Goal: Task Accomplishment & Management: Manage account settings

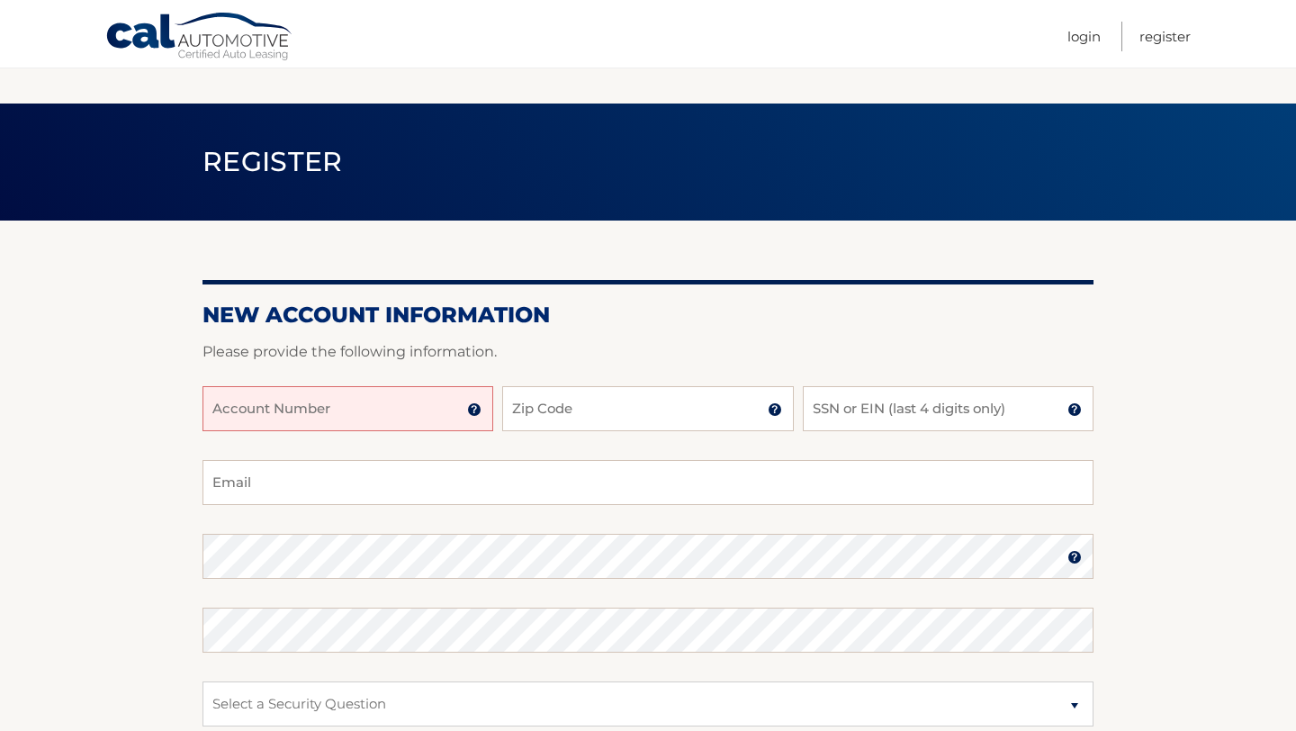
scroll to position [202, 0]
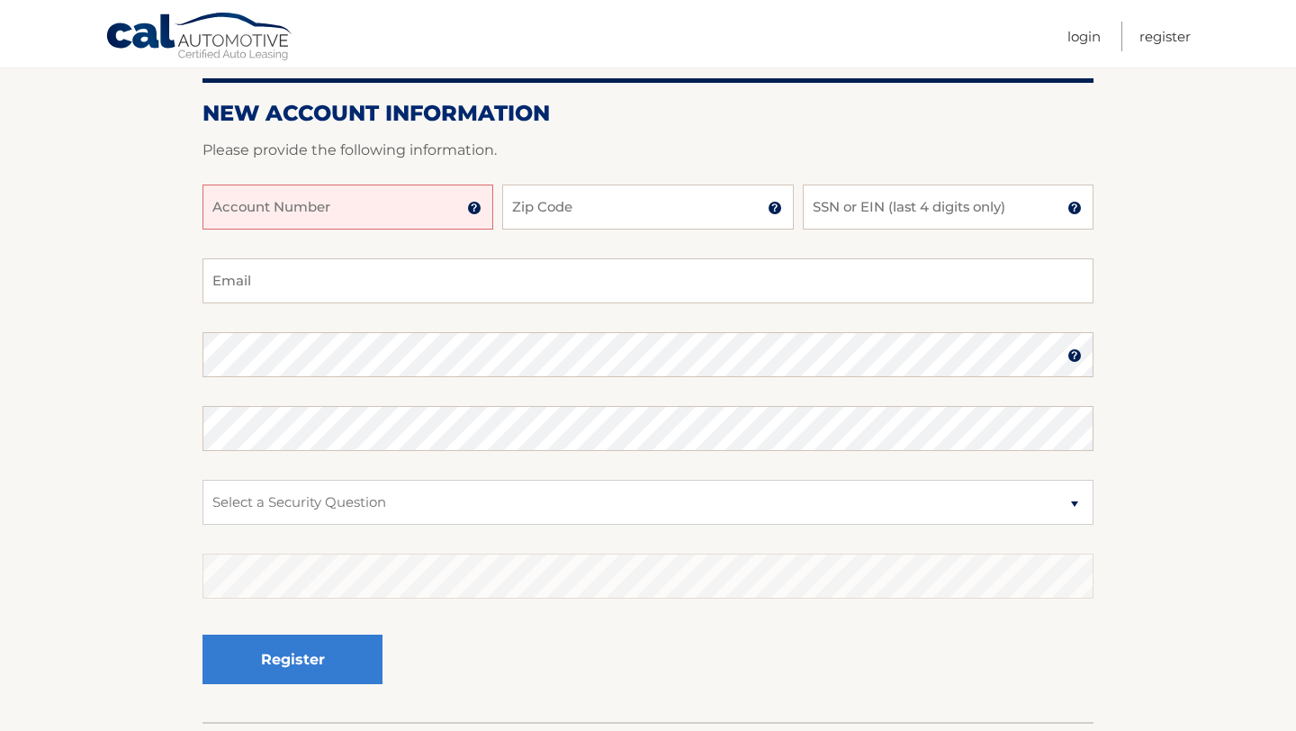
click at [435, 206] on input "Account Number" at bounding box center [348, 207] width 291 height 45
type input "44455970348"
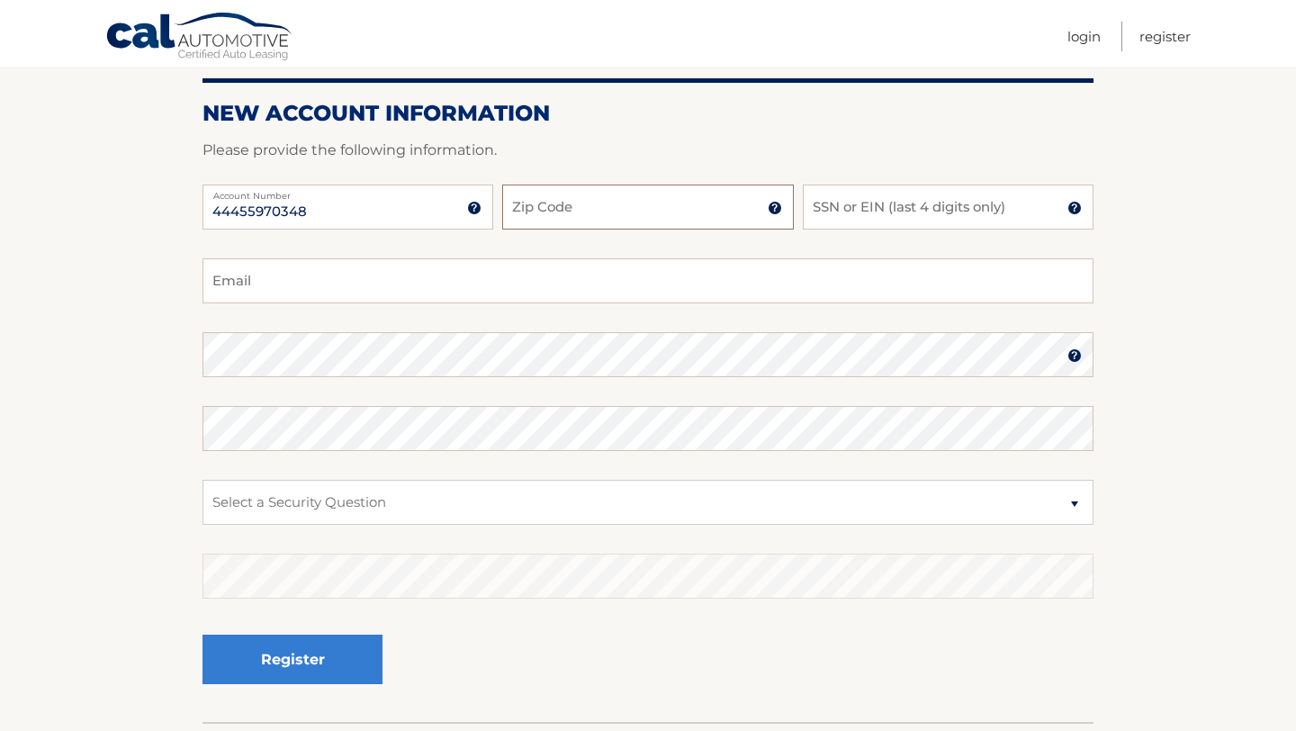
click at [561, 219] on input "Zip Code" at bounding box center [647, 207] width 291 height 45
type input "11710"
click at [930, 203] on input "SSN or EIN (last 4 digits only)" at bounding box center [948, 207] width 291 height 45
type input "8096"
click at [511, 267] on input "Email" at bounding box center [648, 280] width 891 height 45
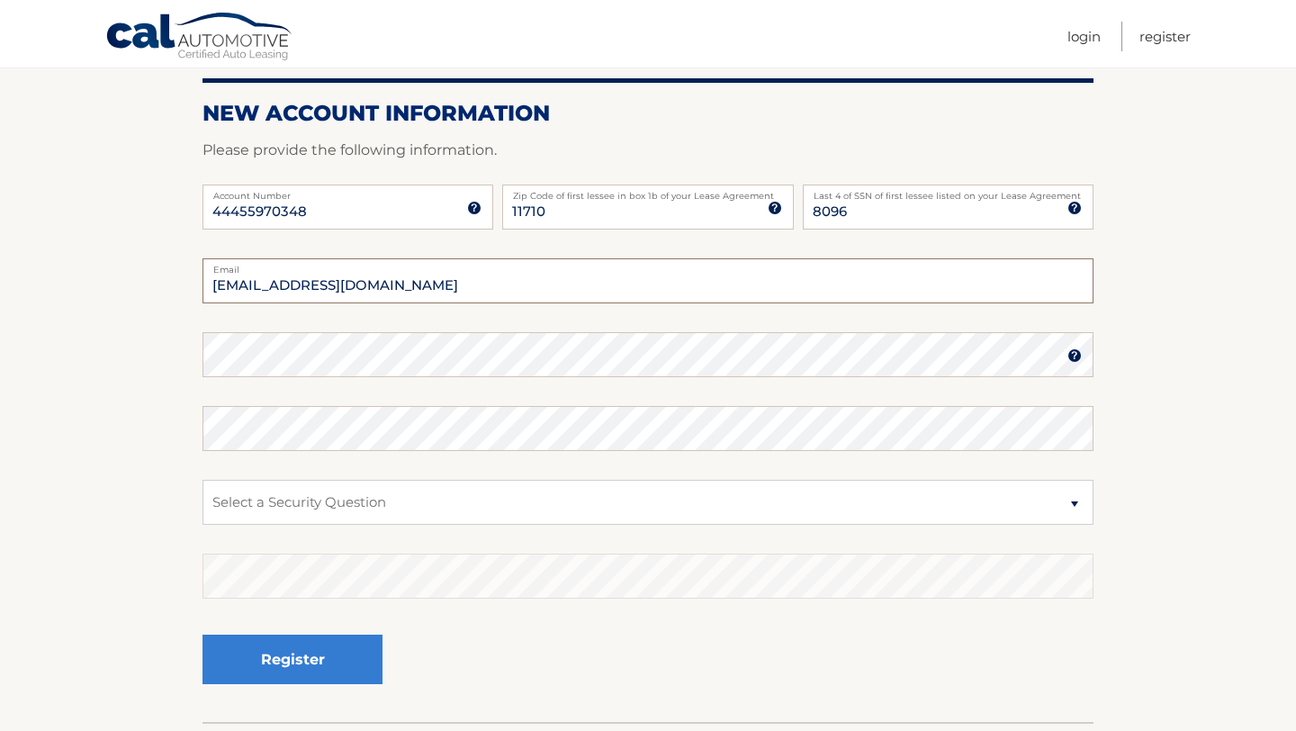
type input "kaylaprendamano@gmail.com"
click at [524, 507] on select "Select a Security Question What was the name of your elementary school? What is…" at bounding box center [648, 502] width 891 height 45
select select "1"
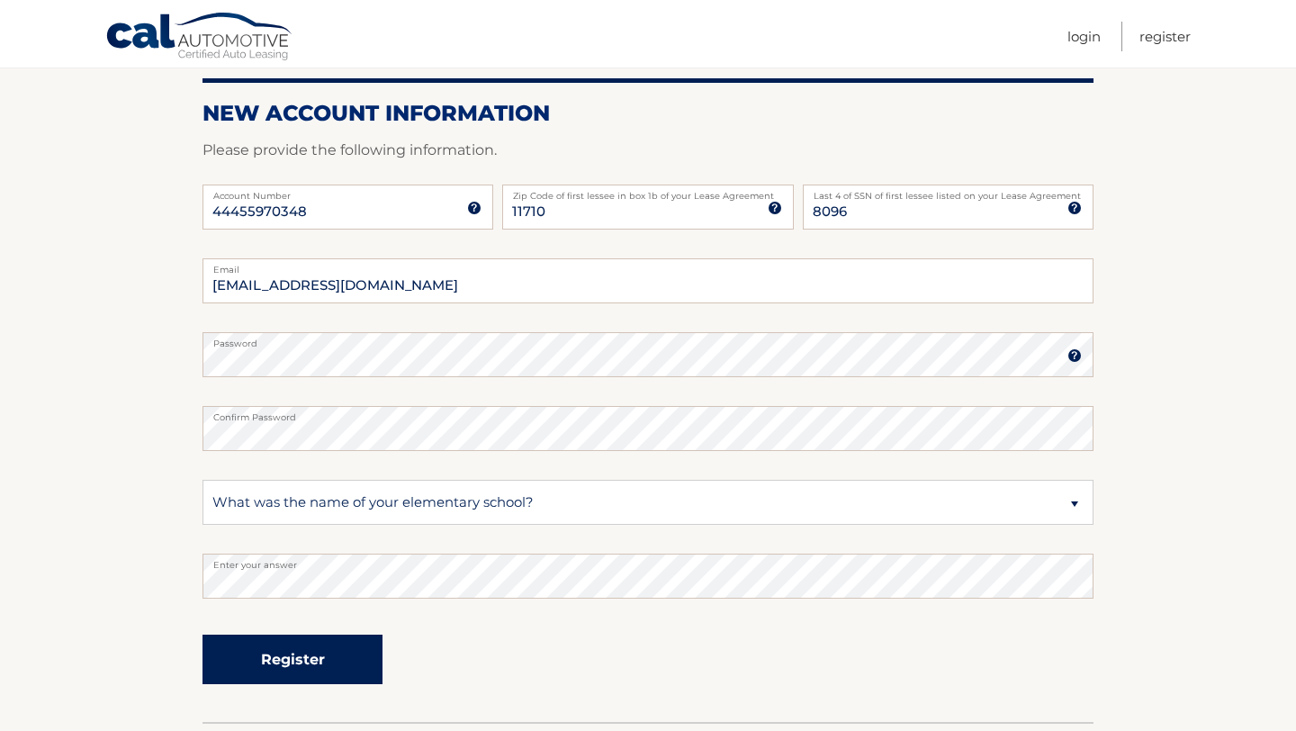
click at [374, 657] on button "Register" at bounding box center [293, 660] width 180 height 50
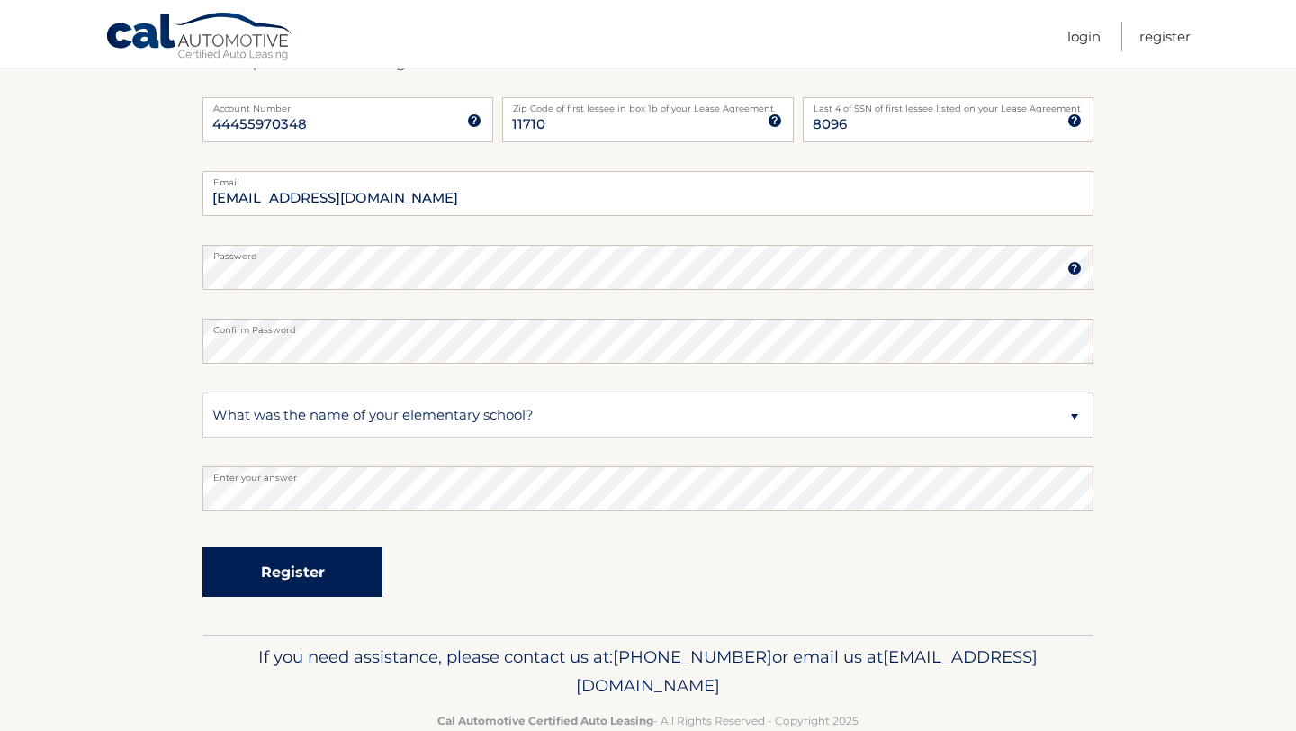
scroll to position [291, 0]
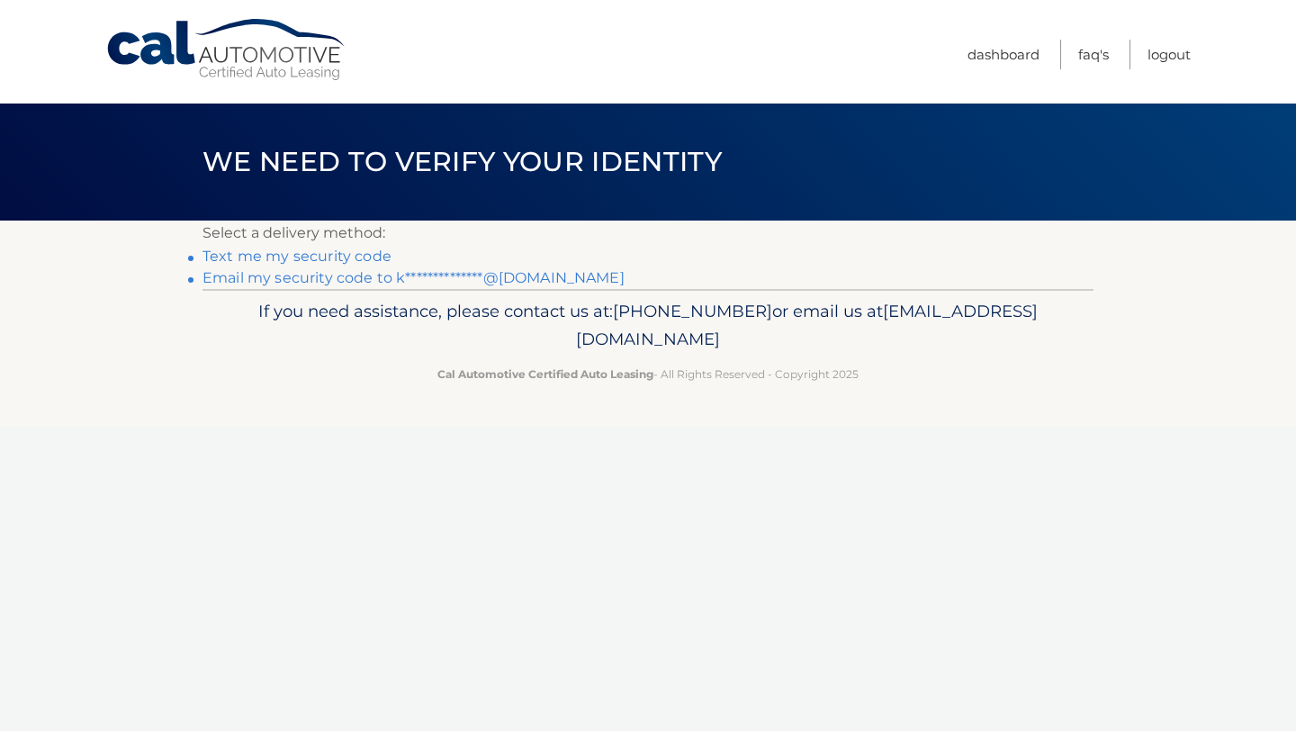
click at [366, 260] on link "Text me my security code" at bounding box center [297, 256] width 189 height 17
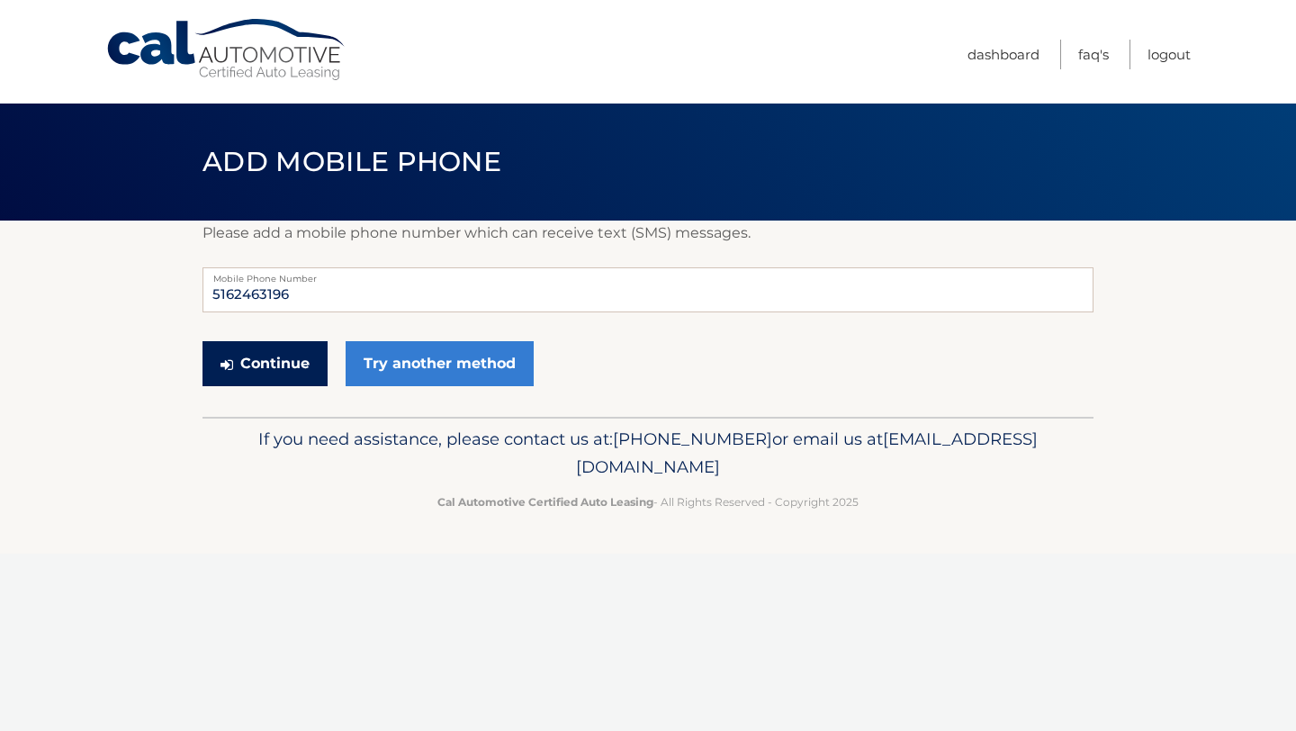
click at [303, 366] on button "Continue" at bounding box center [265, 363] width 125 height 45
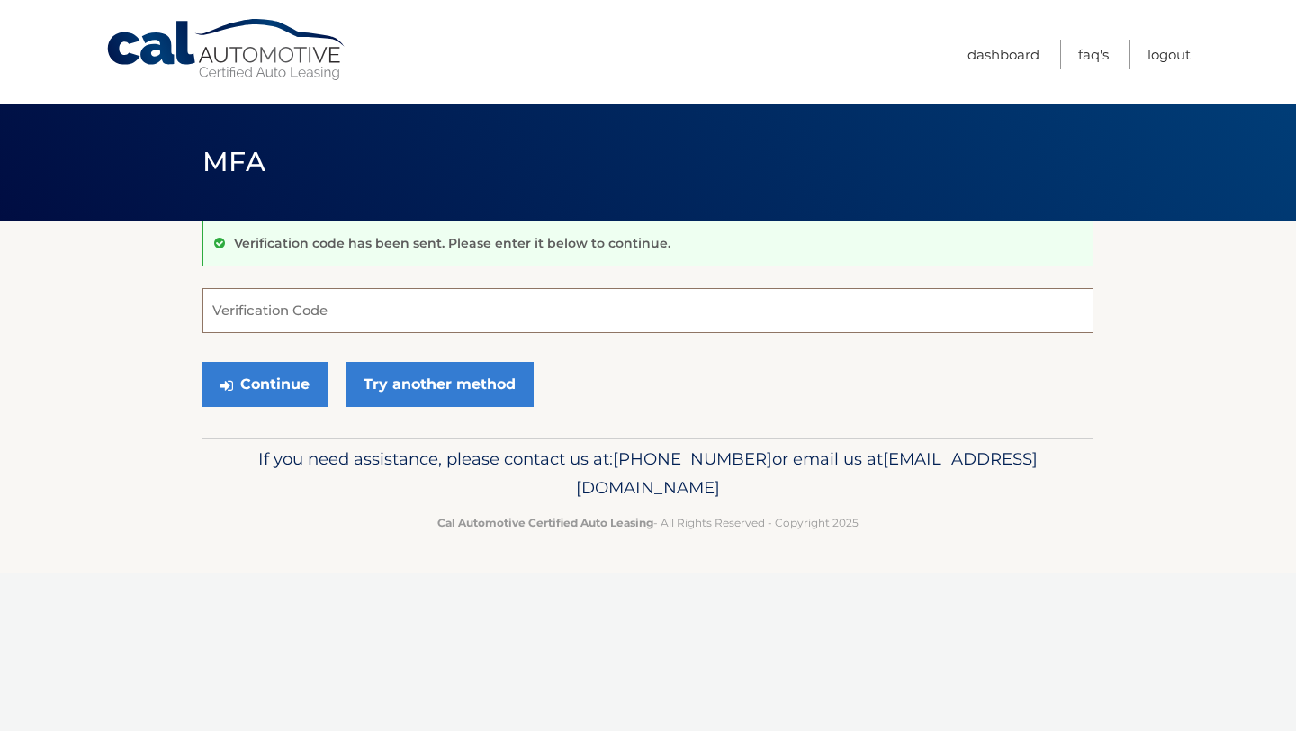
click at [401, 327] on input "Verification Code" at bounding box center [648, 310] width 891 height 45
type input "643537"
click at [267, 392] on button "Continue" at bounding box center [265, 384] width 125 height 45
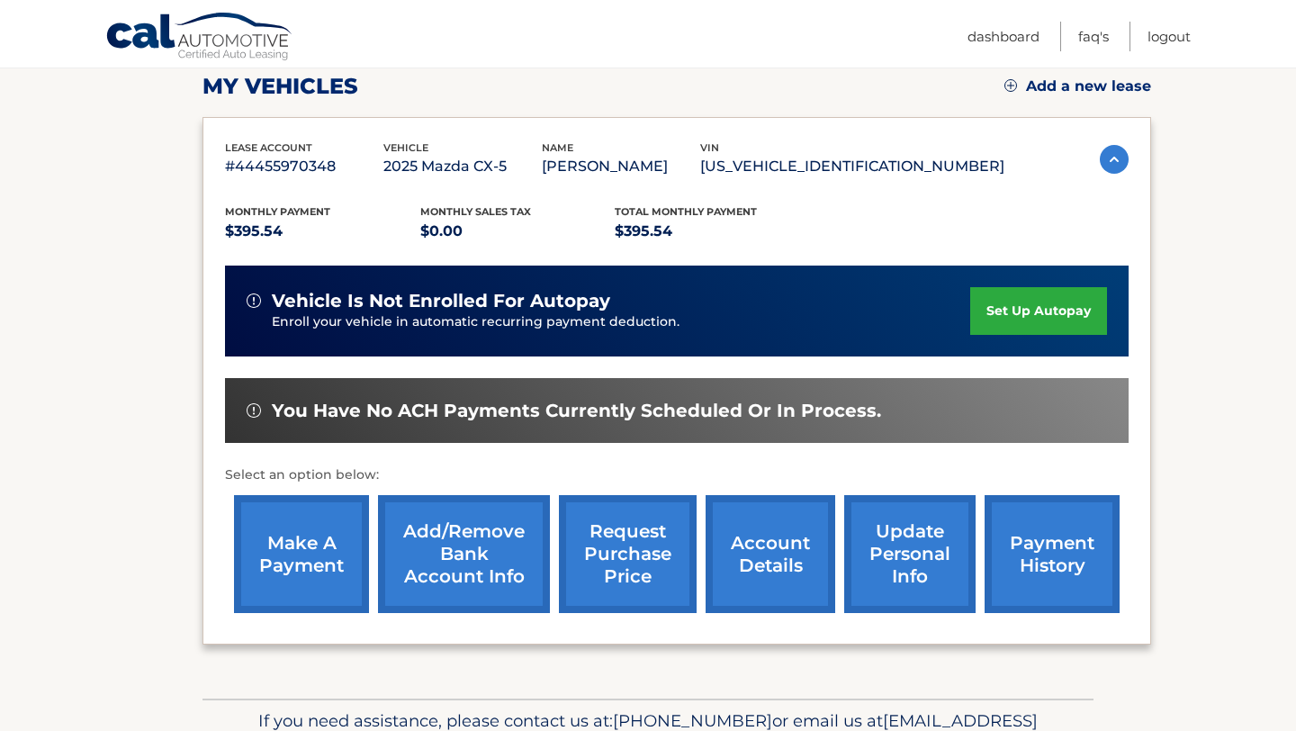
scroll to position [248, 0]
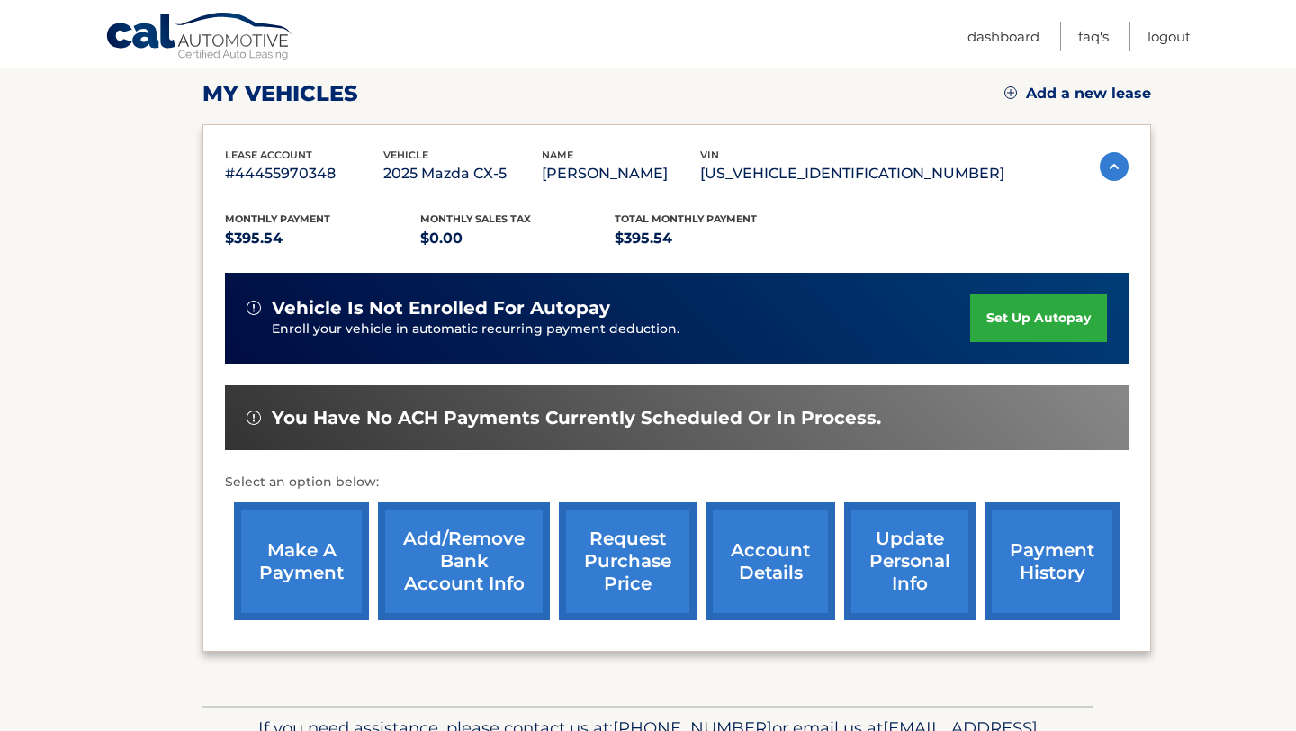
click at [342, 570] on link "make a payment" at bounding box center [301, 561] width 135 height 118
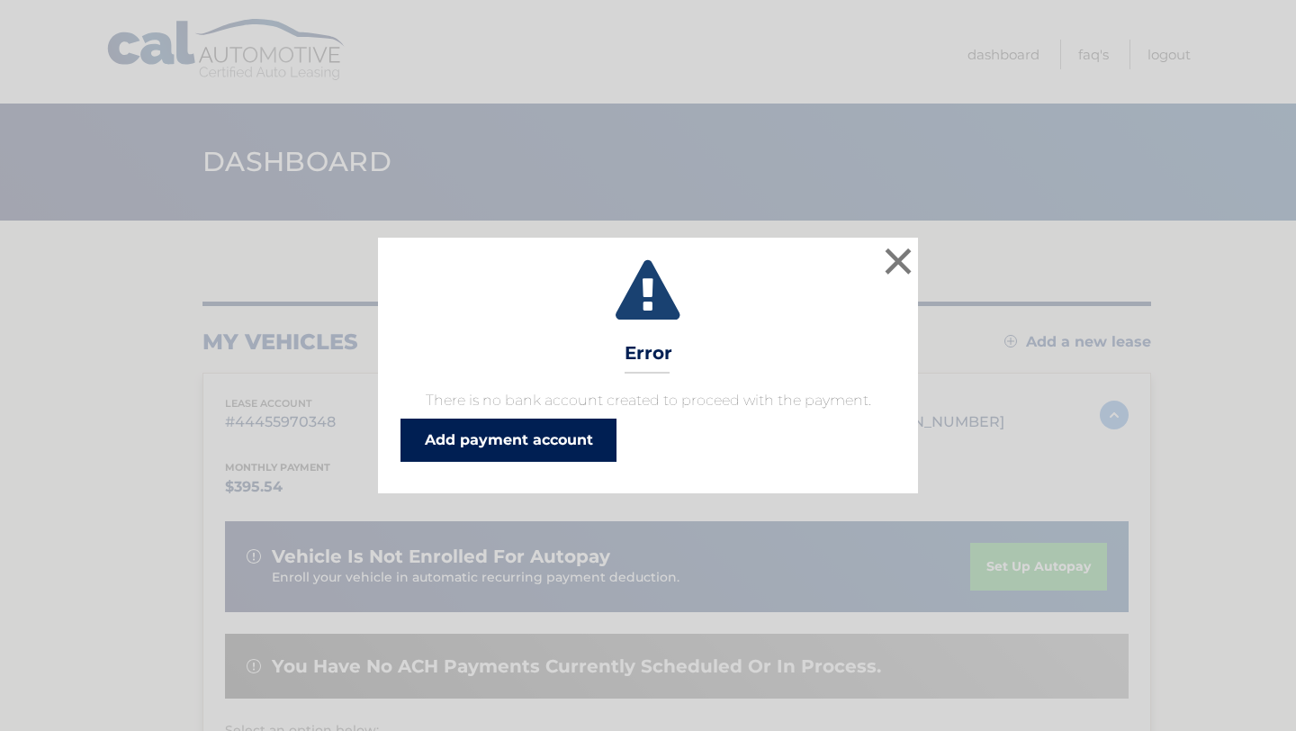
click at [563, 444] on link "Add payment account" at bounding box center [509, 440] width 216 height 43
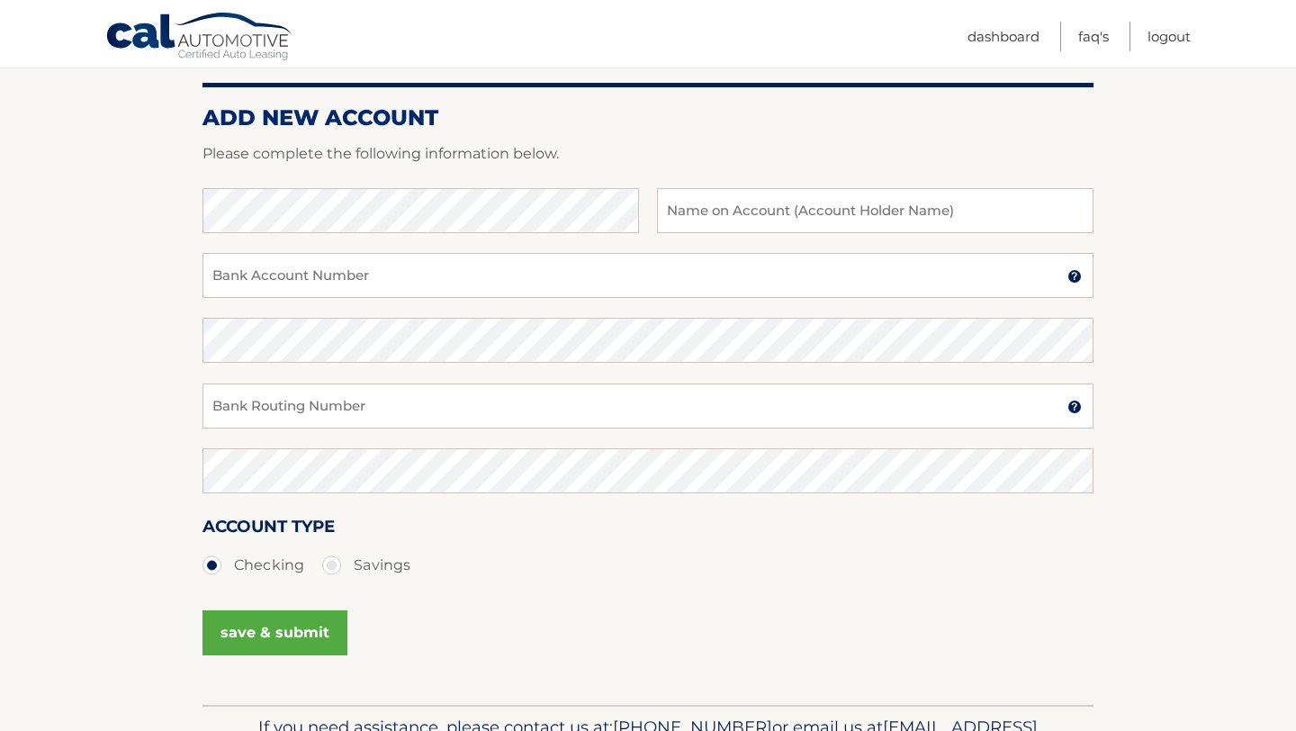
scroll to position [199, 0]
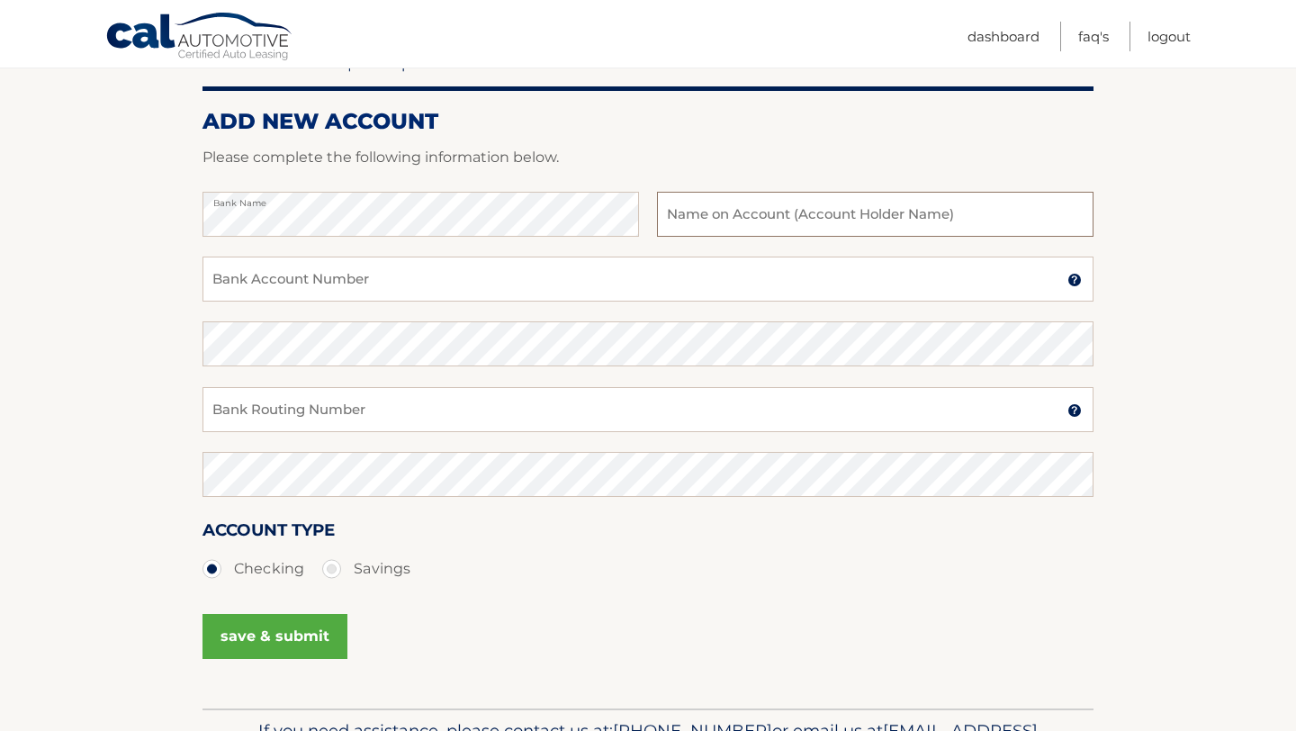
click at [909, 212] on input "text" at bounding box center [875, 214] width 437 height 45
click at [602, 298] on input "Bank Account Number" at bounding box center [648, 279] width 891 height 45
type input "731263585"
click at [501, 411] on input "Bank Routing Number" at bounding box center [648, 409] width 891 height 45
type input "021000021"
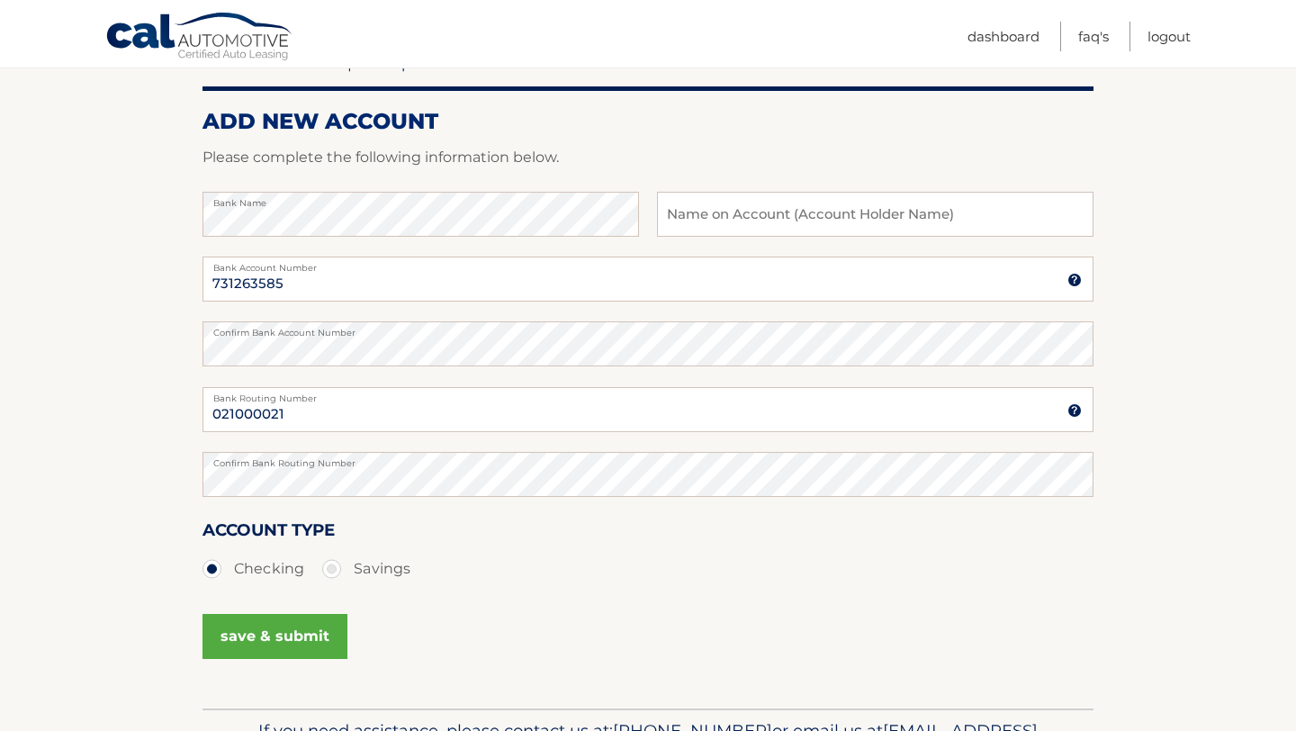
click at [624, 524] on div "Account Type Checking Savings" at bounding box center [648, 551] width 891 height 69
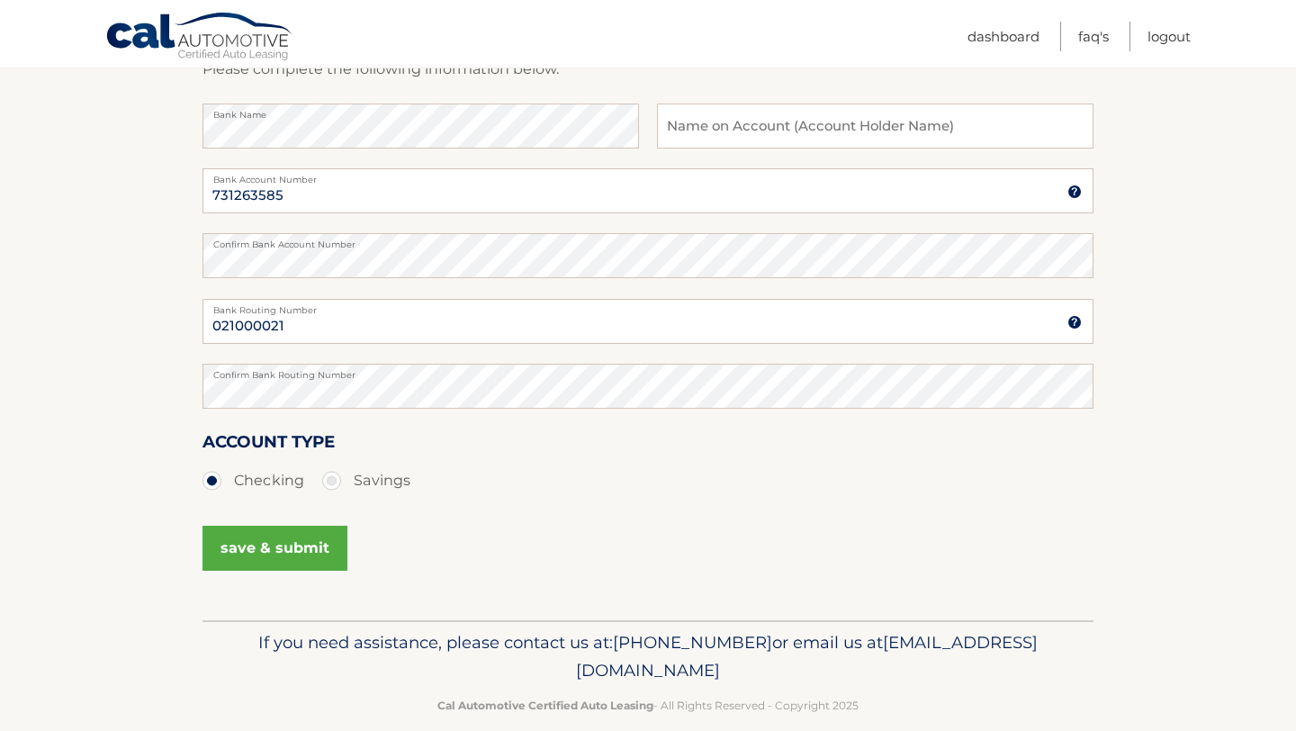
scroll to position [313, 0]
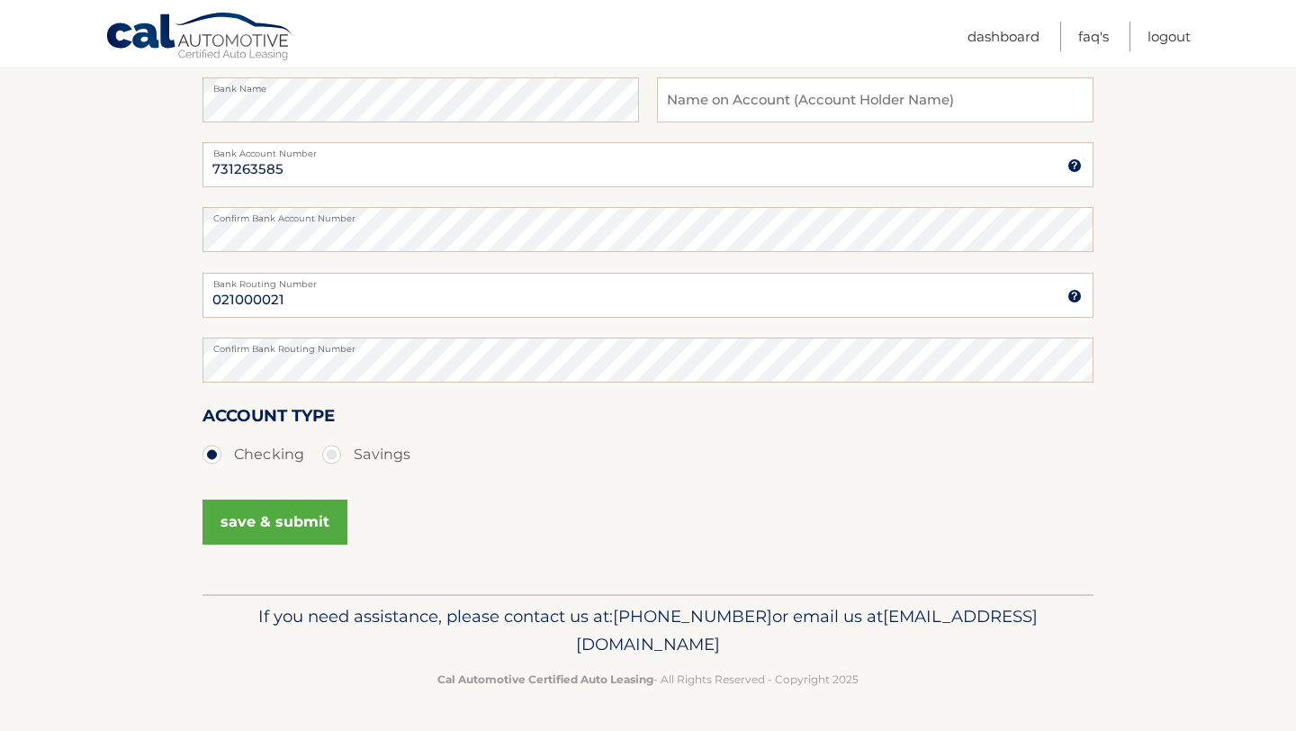
click at [333, 520] on button "save & submit" at bounding box center [275, 522] width 145 height 45
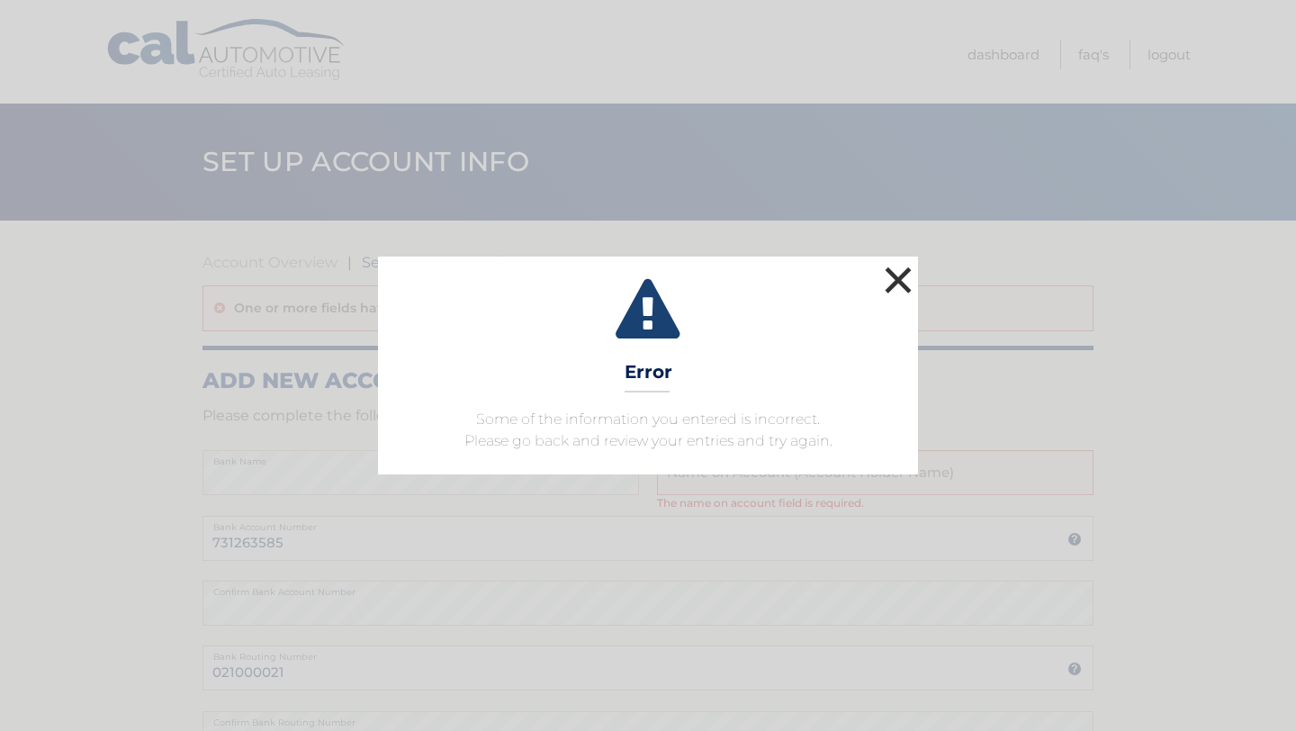
click at [898, 274] on button "×" at bounding box center [898, 280] width 36 height 36
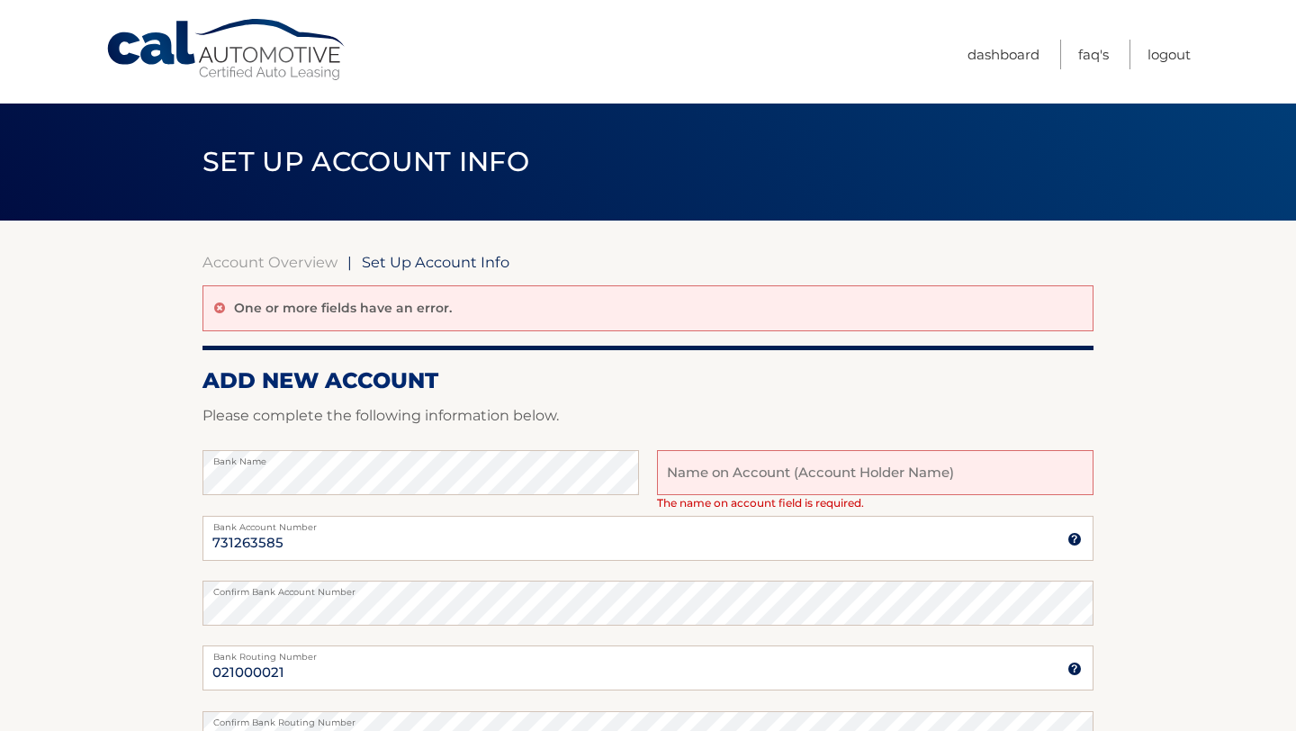
click at [836, 479] on input "text" at bounding box center [875, 472] width 437 height 45
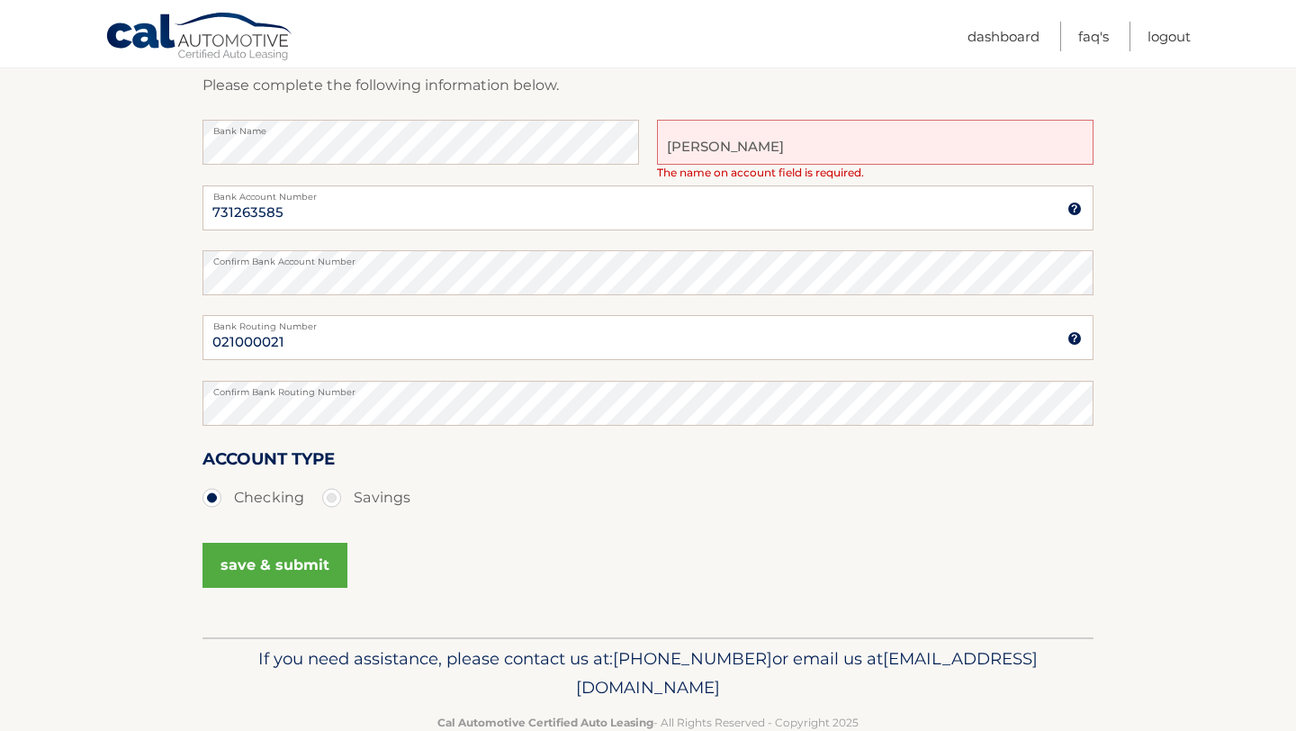
scroll to position [372, 0]
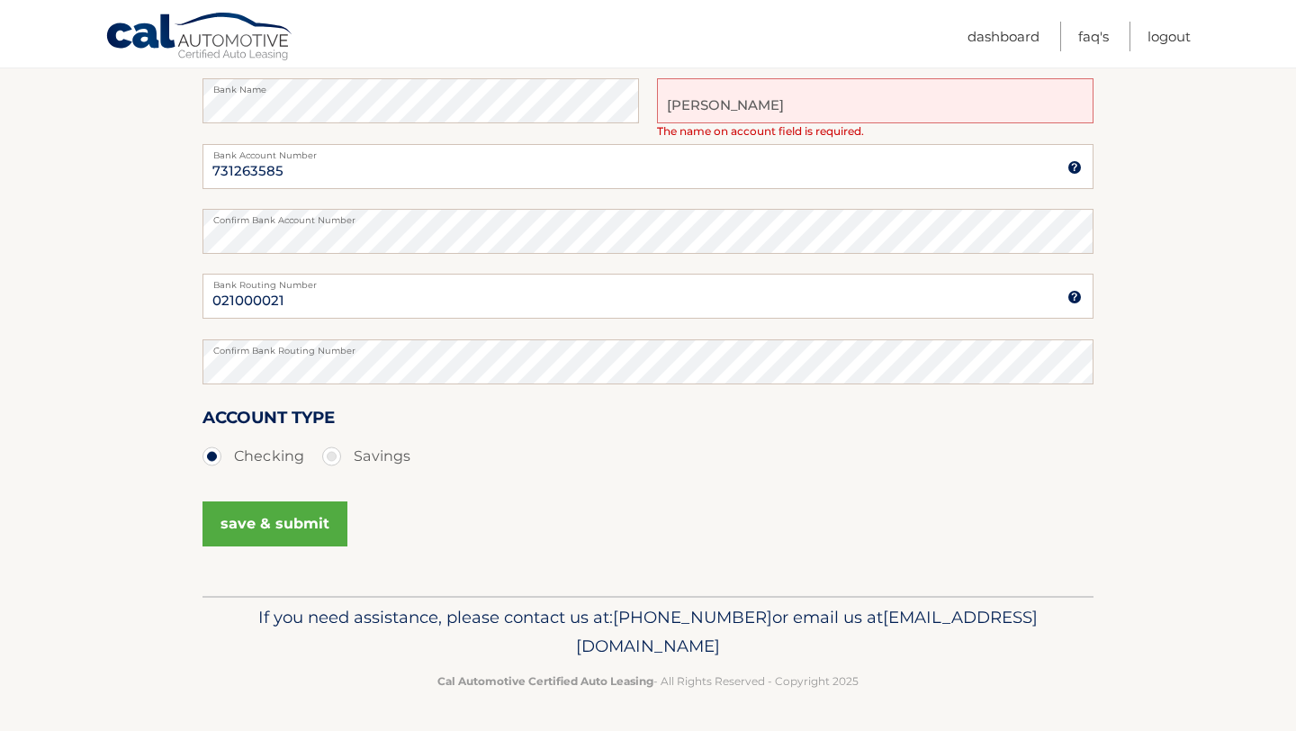
type input "[PERSON_NAME]"
click at [329, 523] on button "save & submit" at bounding box center [275, 523] width 145 height 45
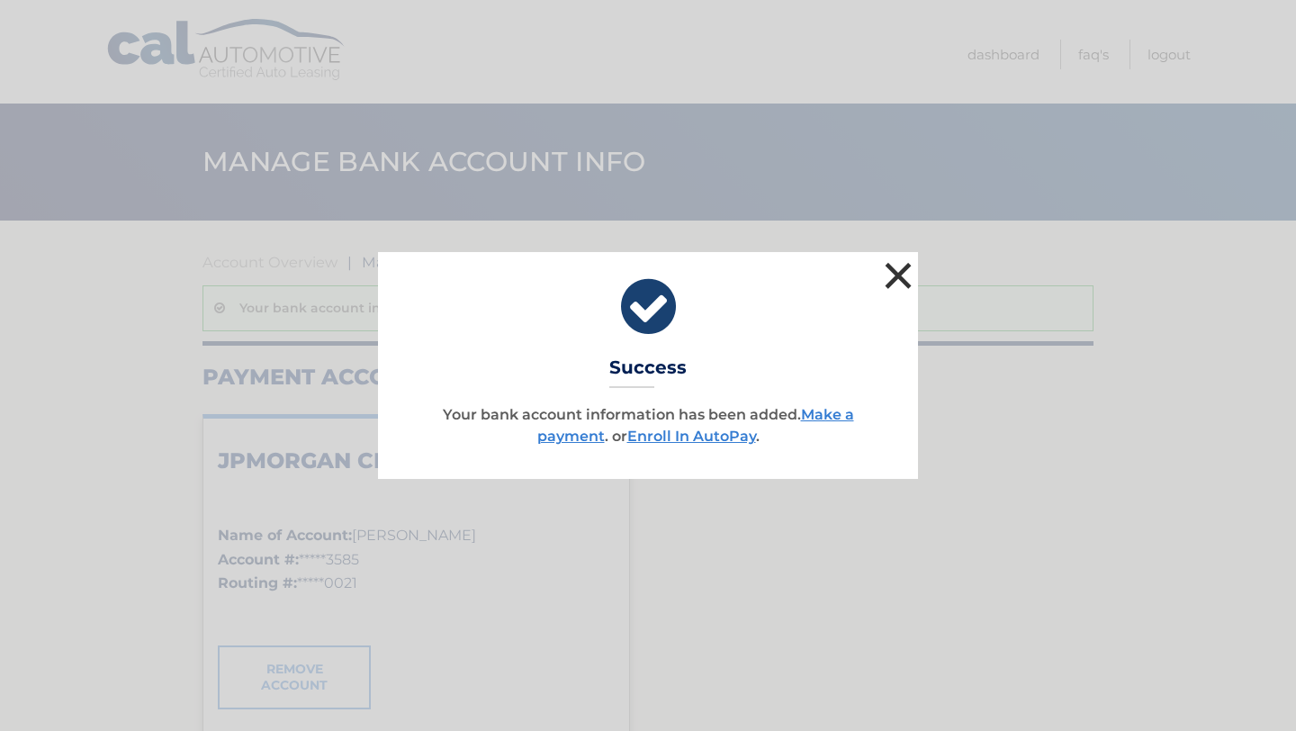
click at [899, 277] on button "×" at bounding box center [898, 275] width 36 height 36
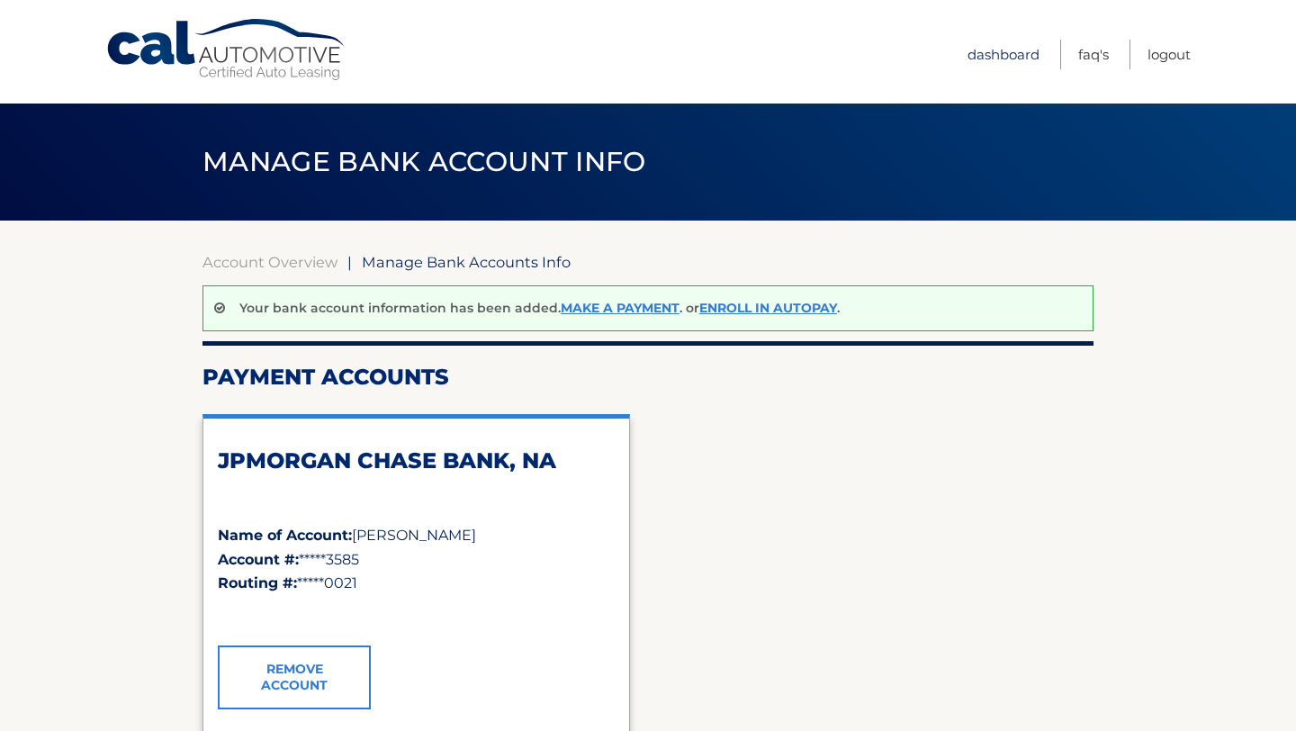
click at [1024, 54] on link "Dashboard" at bounding box center [1004, 55] width 72 height 30
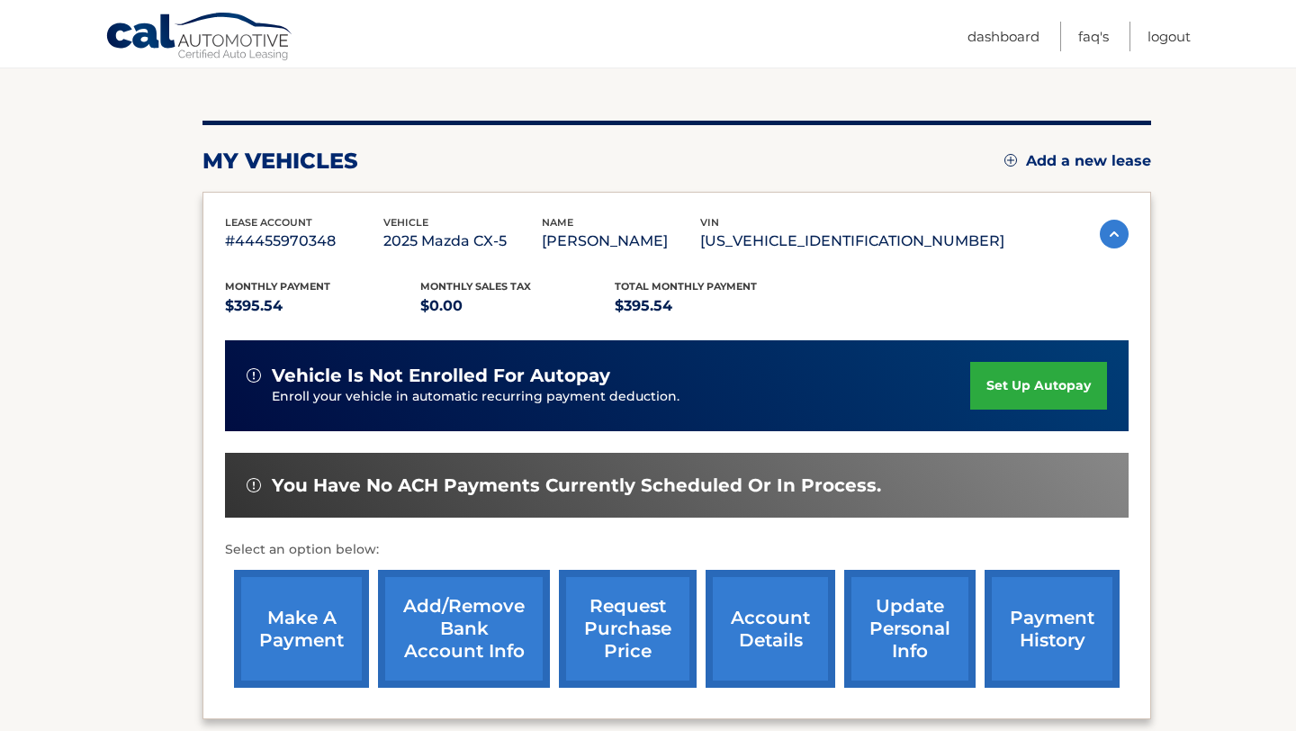
scroll to position [183, 0]
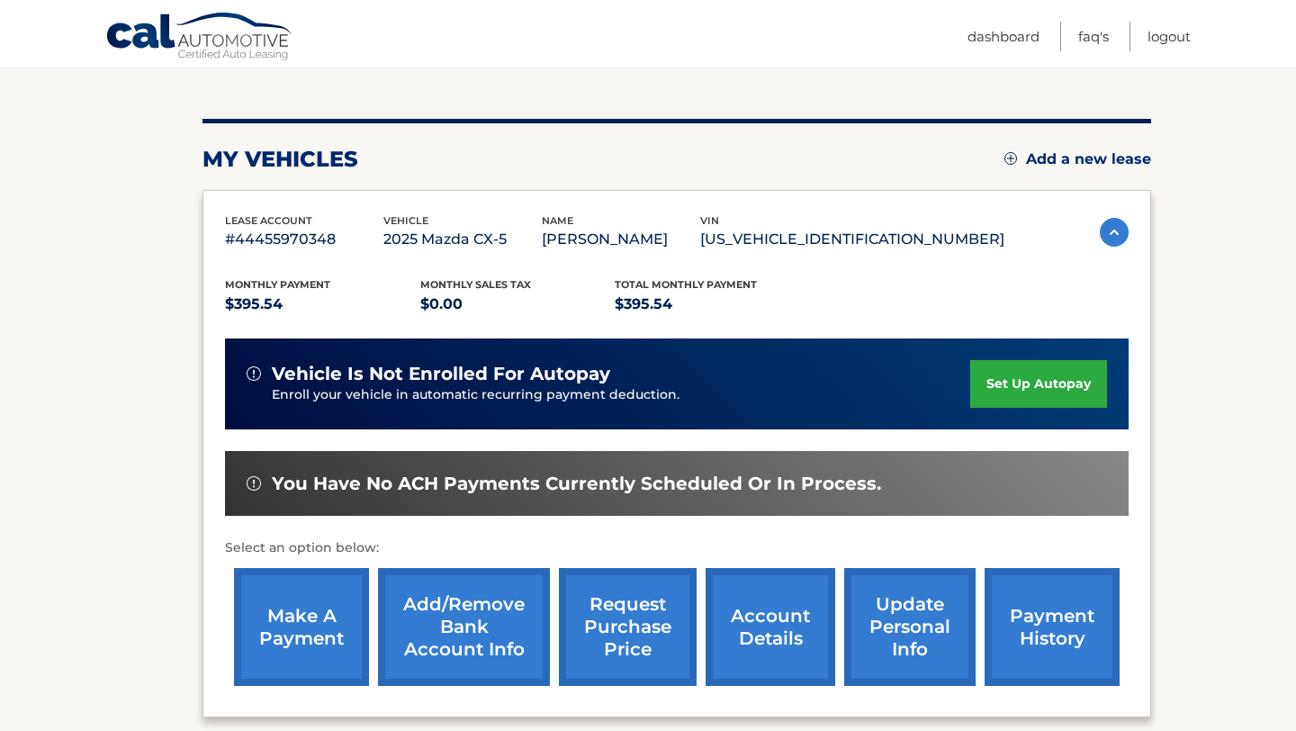
click at [291, 645] on link "make a payment" at bounding box center [301, 627] width 135 height 118
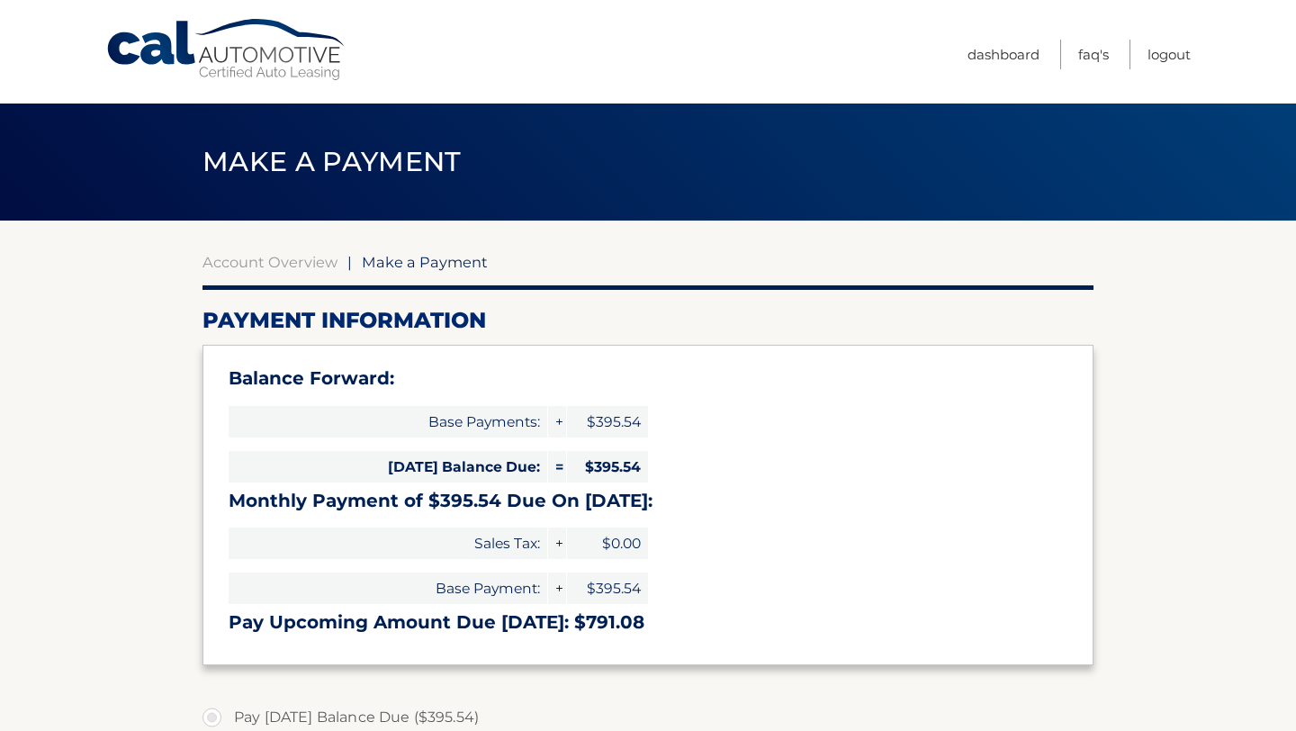
select select "N2ExZmJmYWItYjIxMy00MzNlLTk2YjMtNzY0NDljZWZlNjUw"
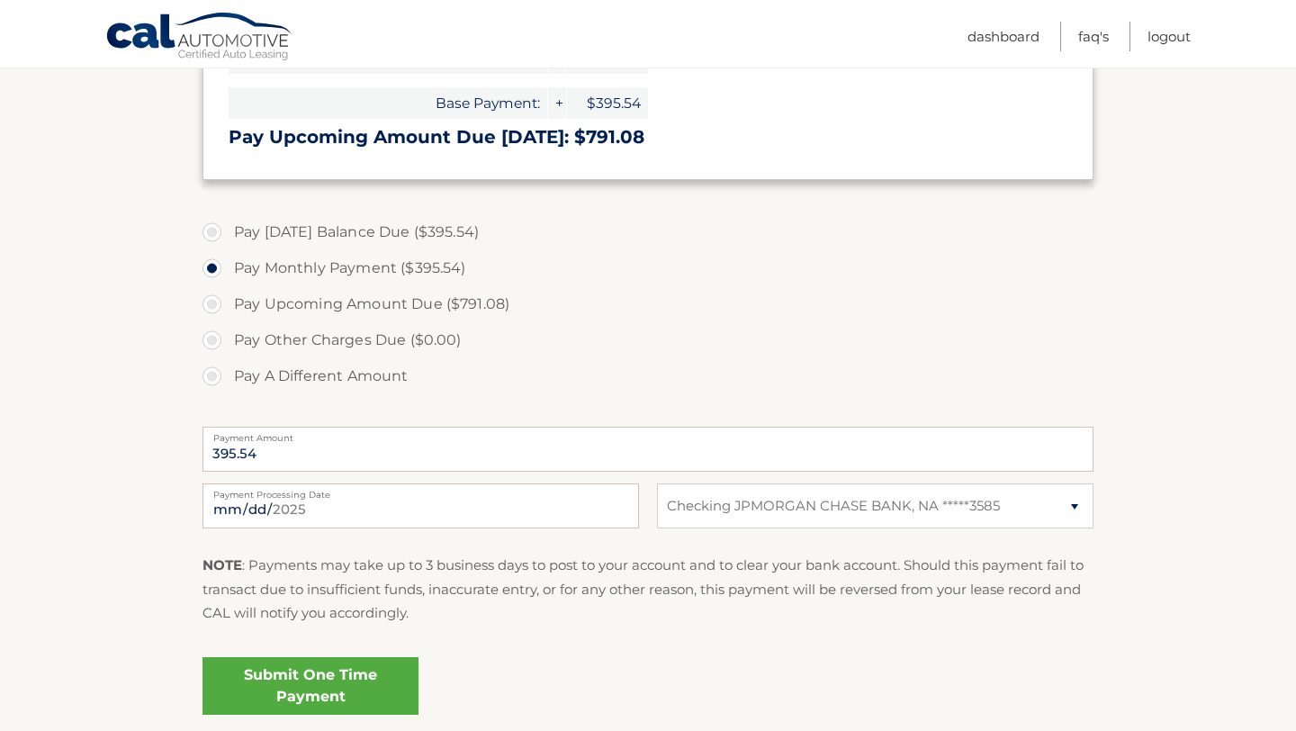
scroll to position [461, 0]
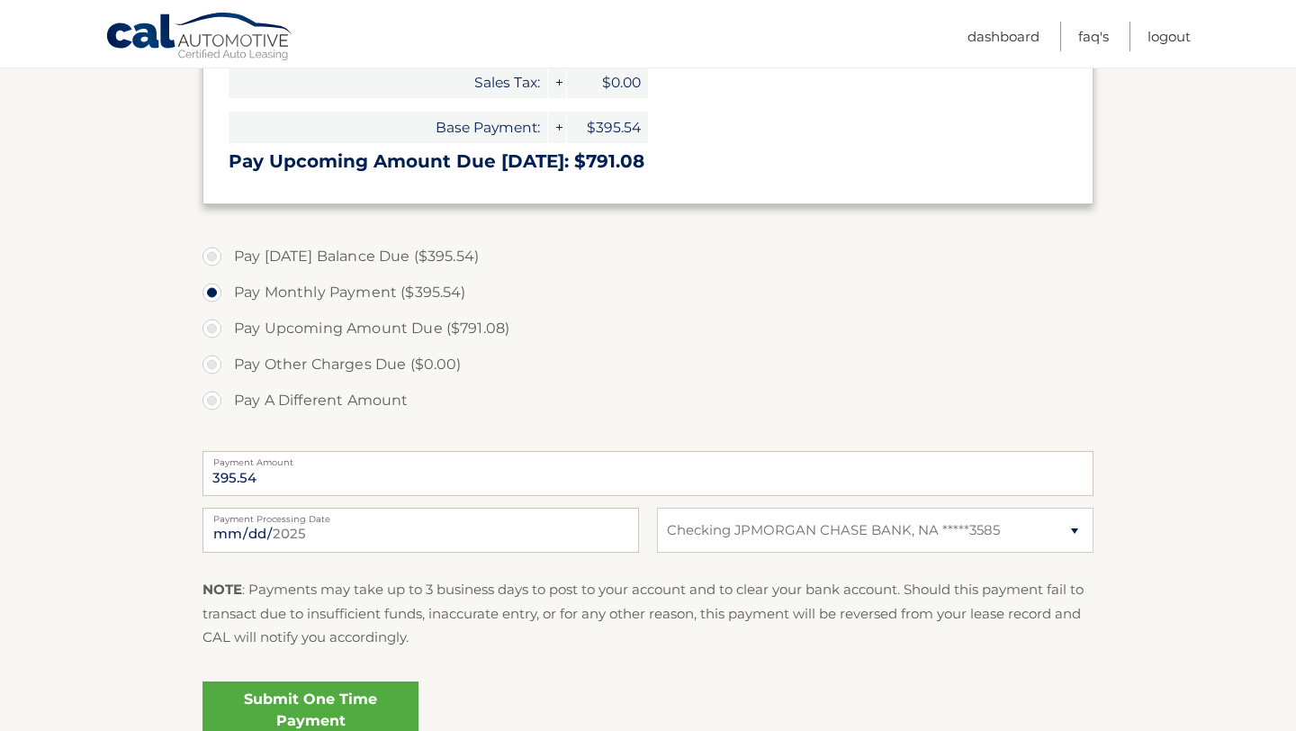
click at [388, 255] on label "Pay [DATE] Balance Due ($395.54)" at bounding box center [648, 257] width 891 height 36
click at [228, 255] on input "Pay [DATE] Balance Due ($395.54)" at bounding box center [219, 253] width 18 height 29
radio input "true"
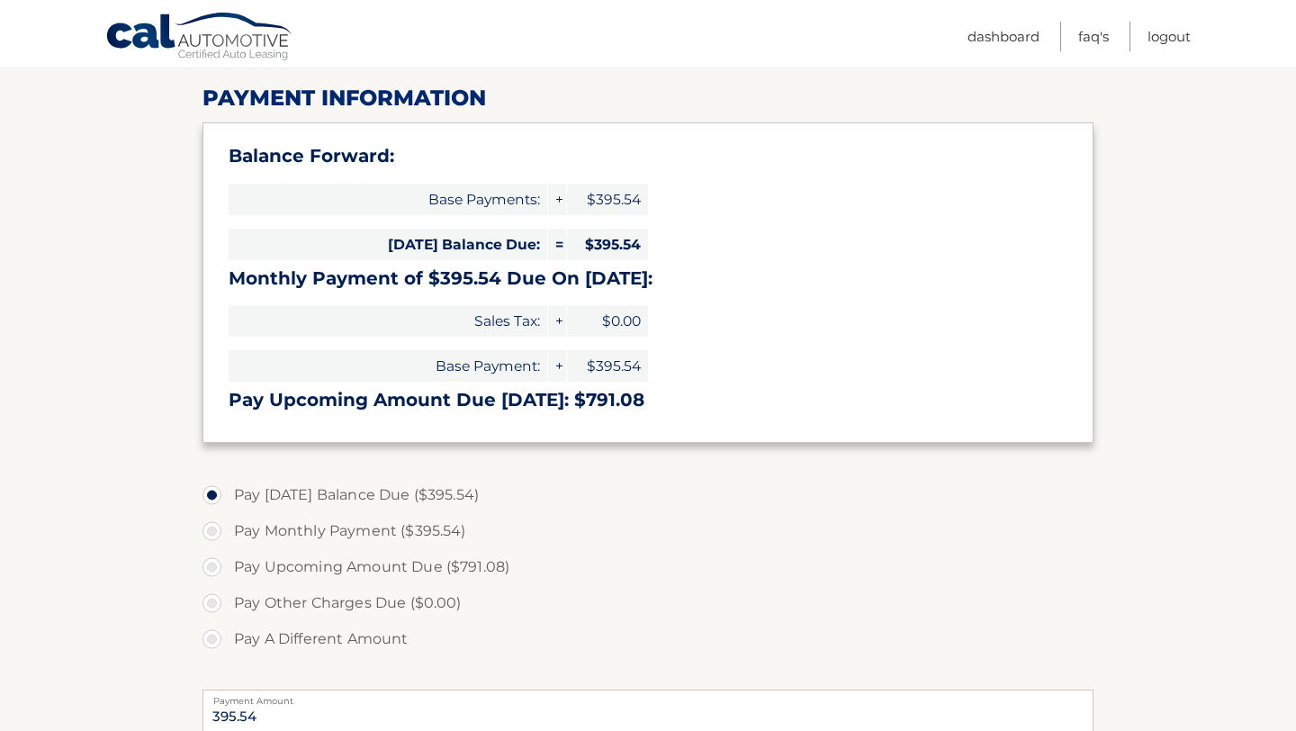
scroll to position [214, 0]
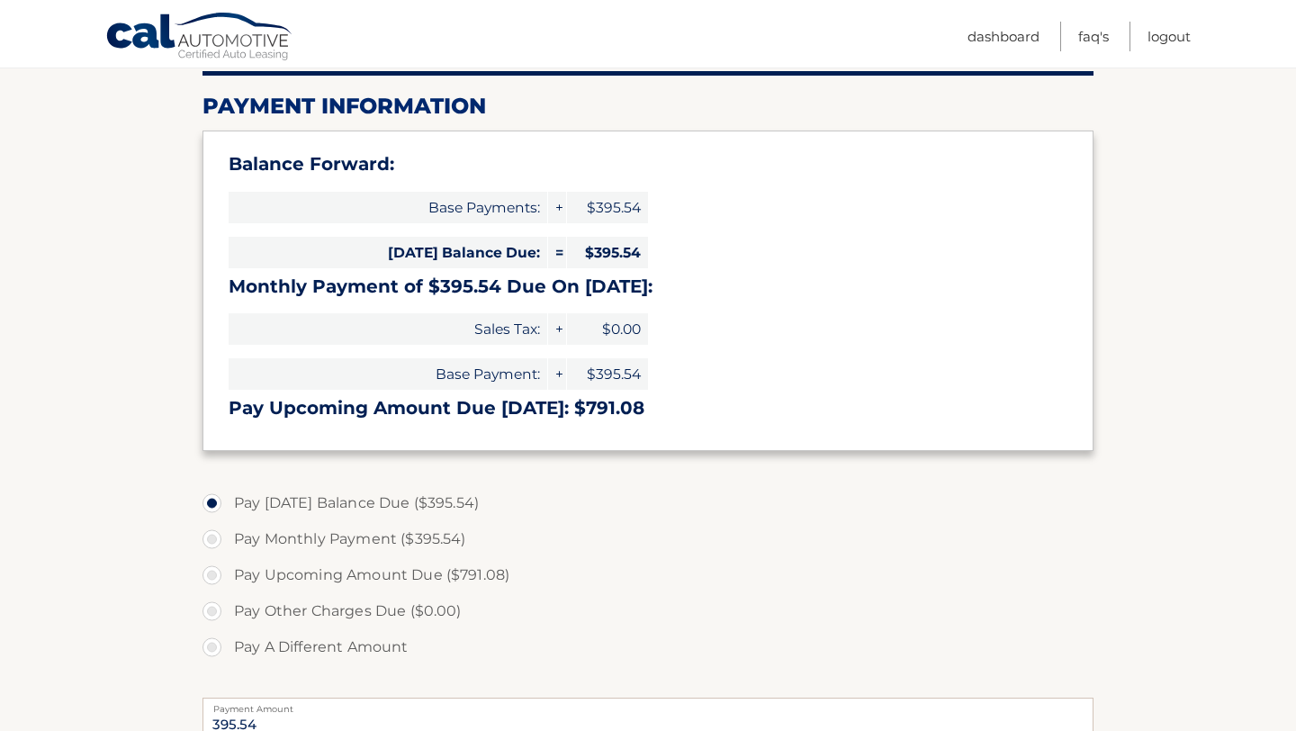
click at [401, 546] on label "Pay Monthly Payment ($395.54)" at bounding box center [648, 539] width 891 height 36
click at [228, 546] on input "Pay Monthly Payment ($395.54)" at bounding box center [219, 535] width 18 height 29
radio input "true"
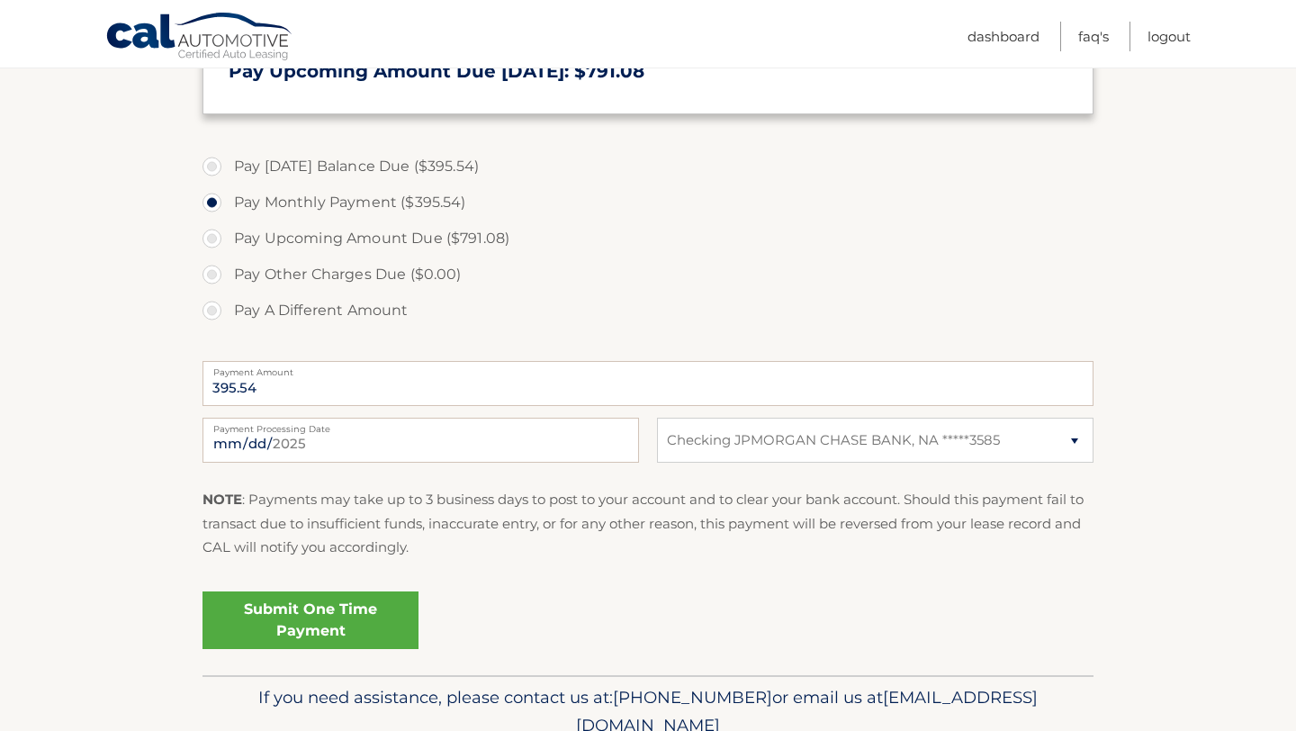
scroll to position [554, 0]
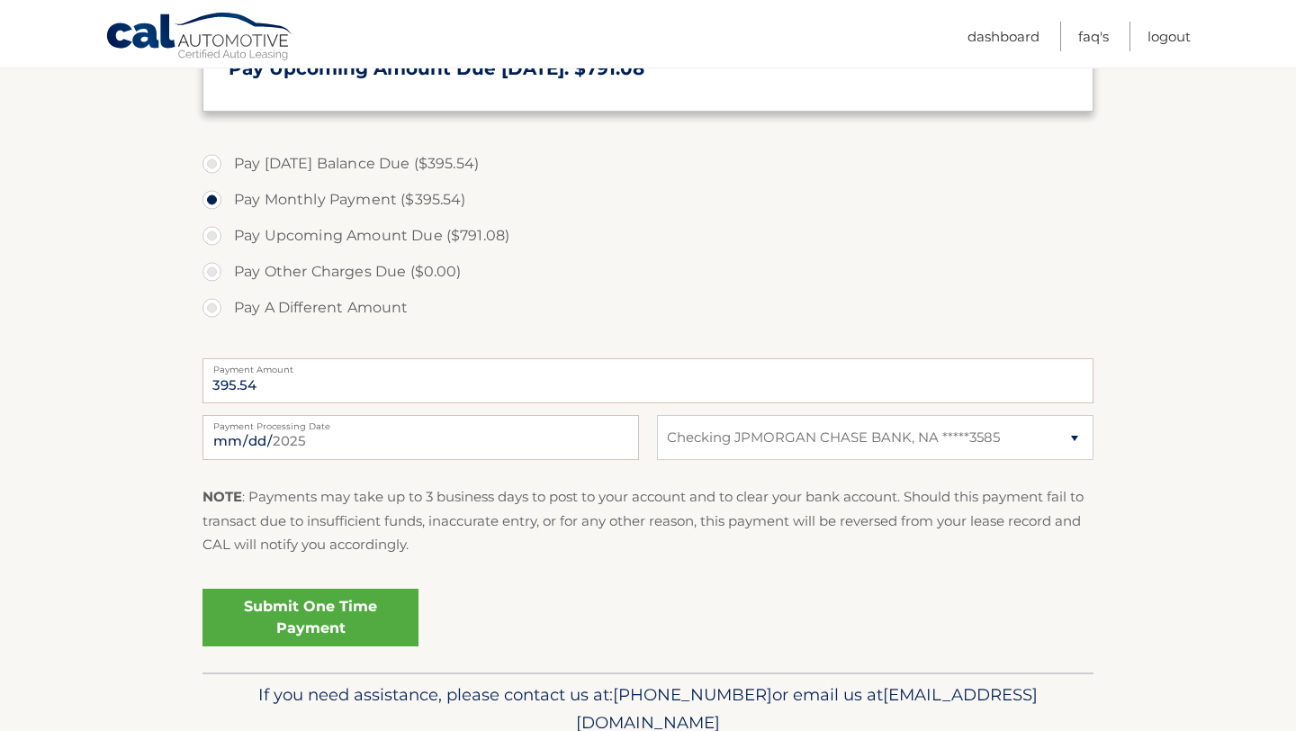
click at [326, 624] on link "Submit One Time Payment" at bounding box center [311, 618] width 216 height 58
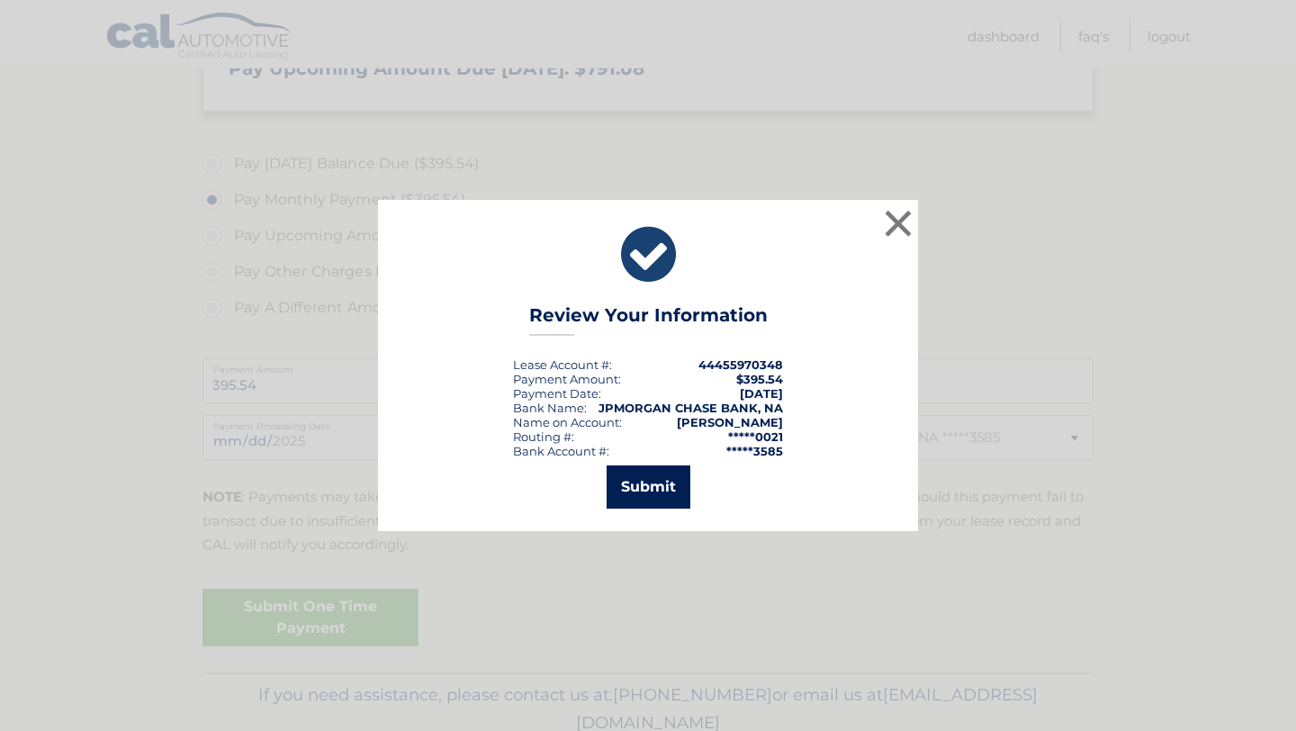
click at [662, 492] on button "Submit" at bounding box center [649, 486] width 84 height 43
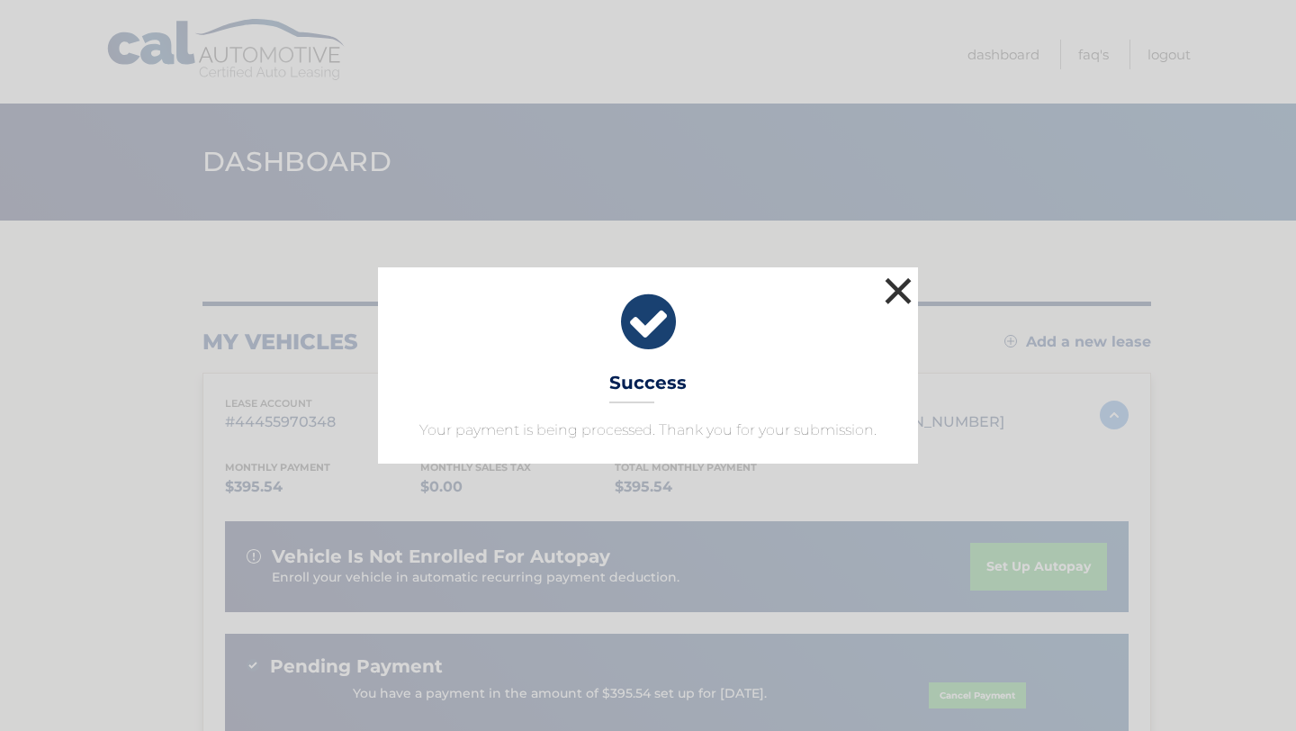
click at [893, 293] on button "×" at bounding box center [898, 291] width 36 height 36
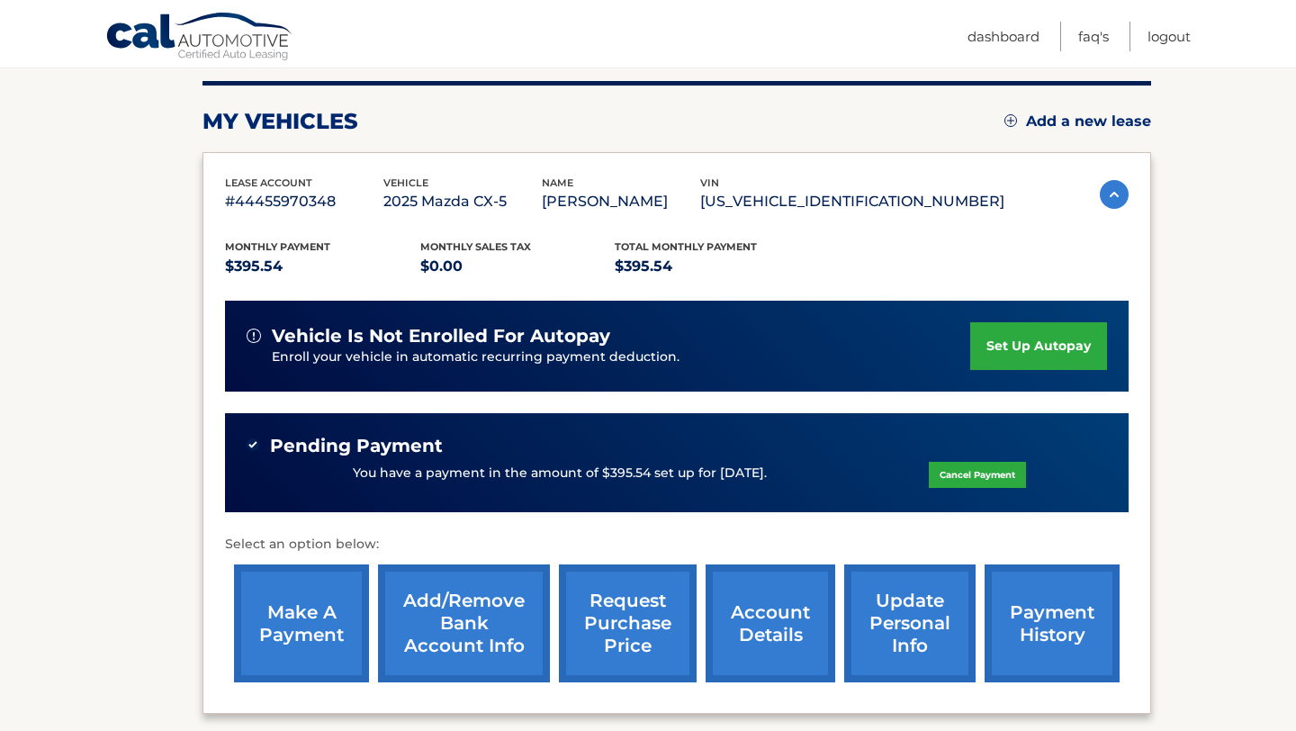
scroll to position [233, 0]
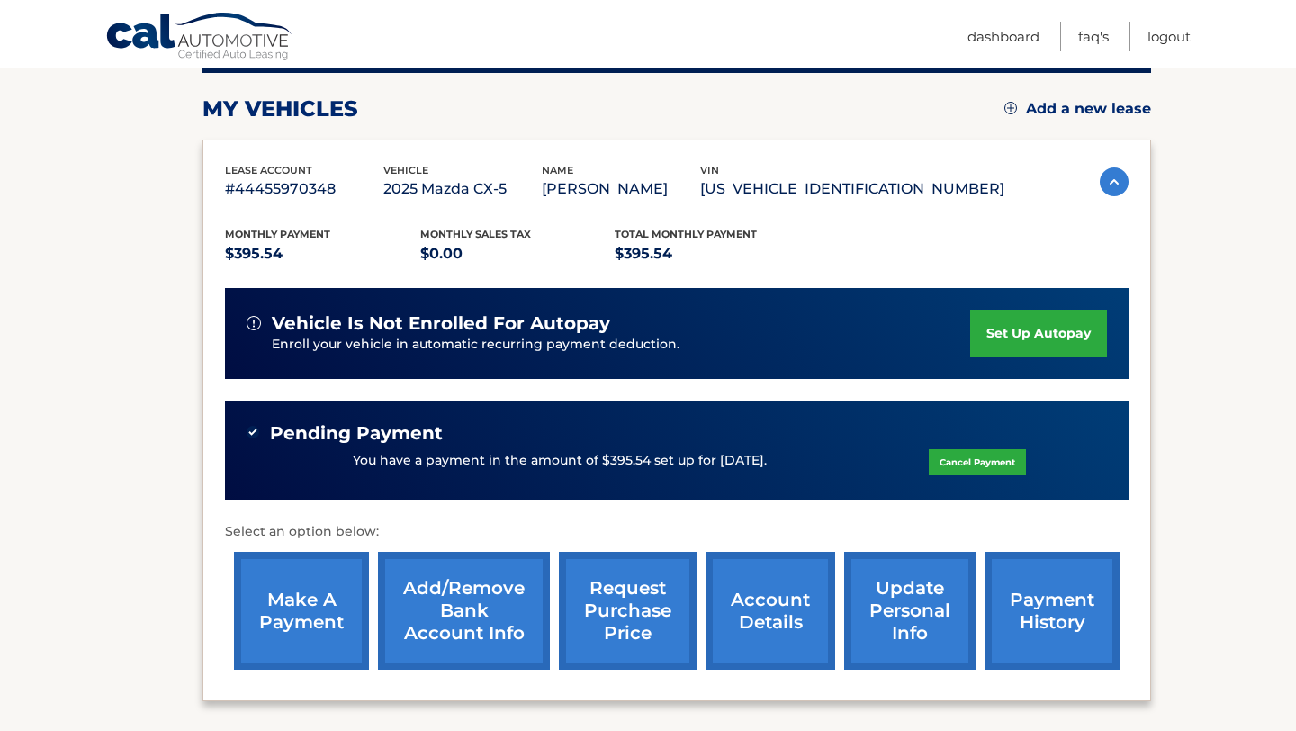
click at [1056, 338] on link "set up autopay" at bounding box center [1038, 334] width 137 height 48
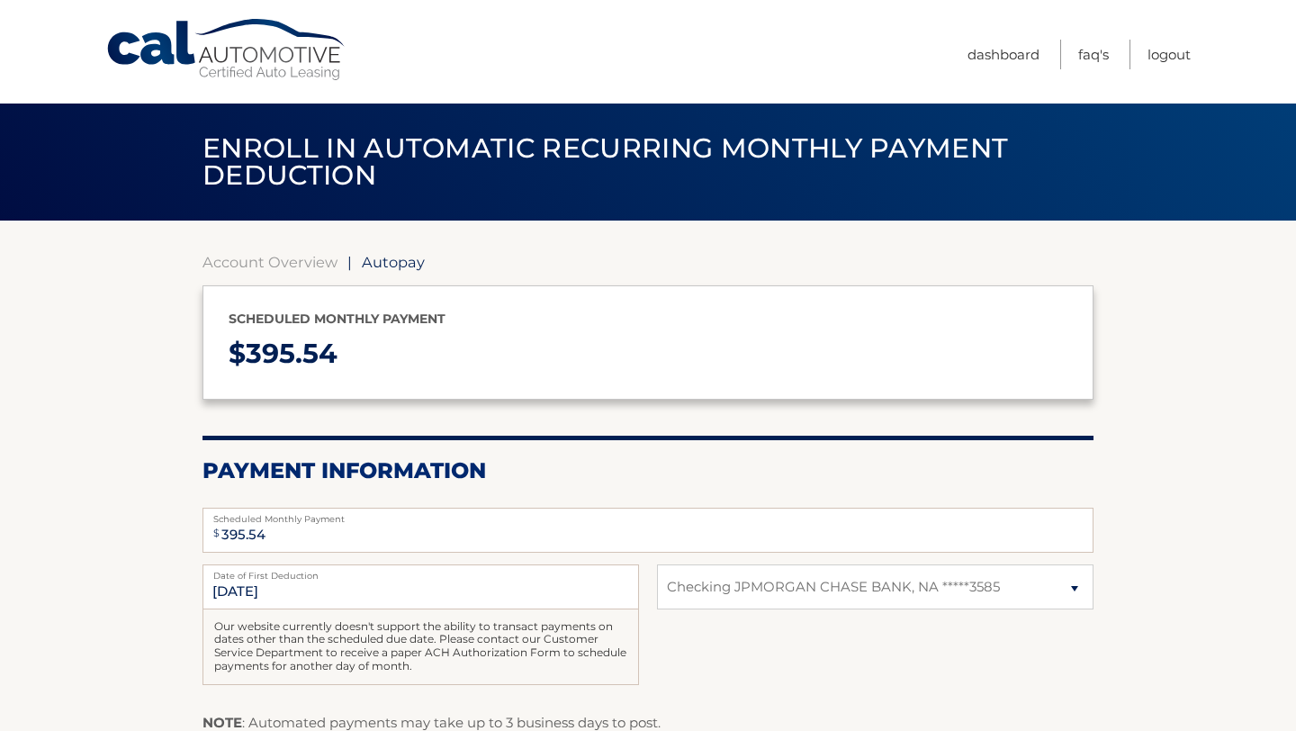
select select "N2ExZmJmYWItYjIxMy00MzNlLTk2YjMtNzY0NDljZWZlNjUw"
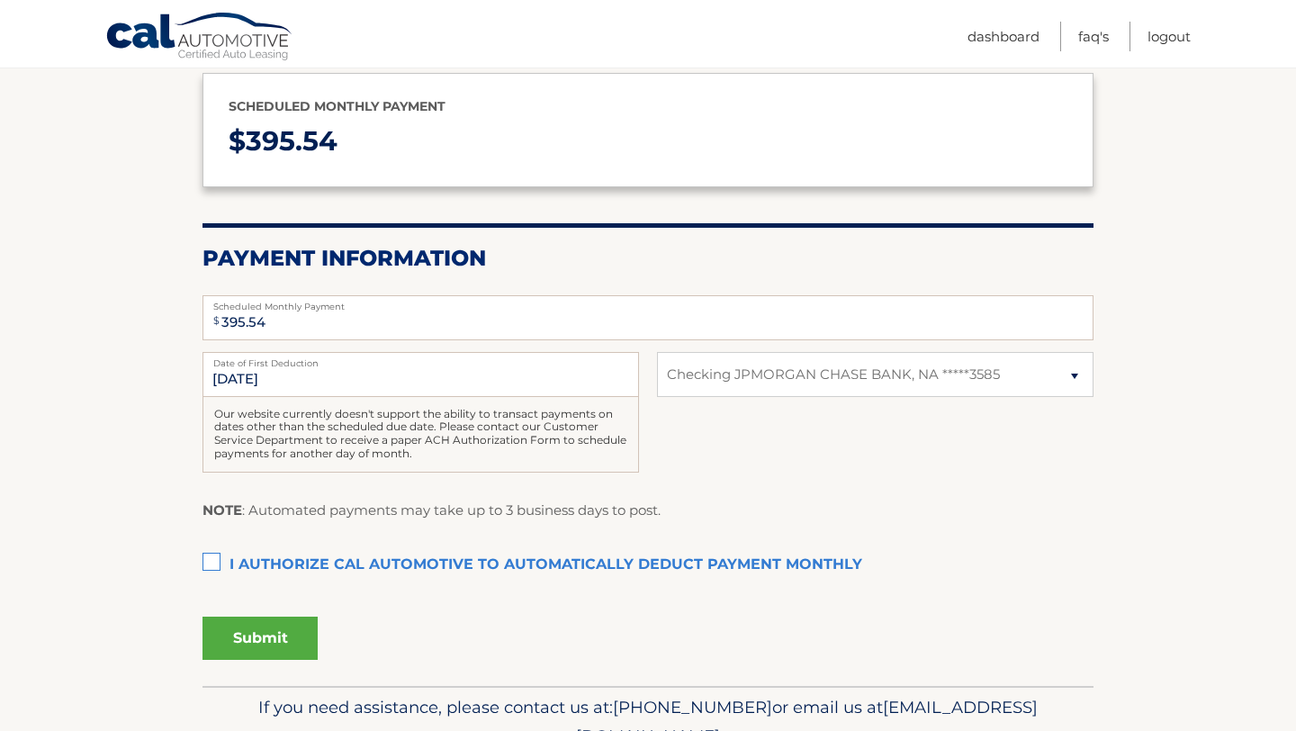
scroll to position [216, 0]
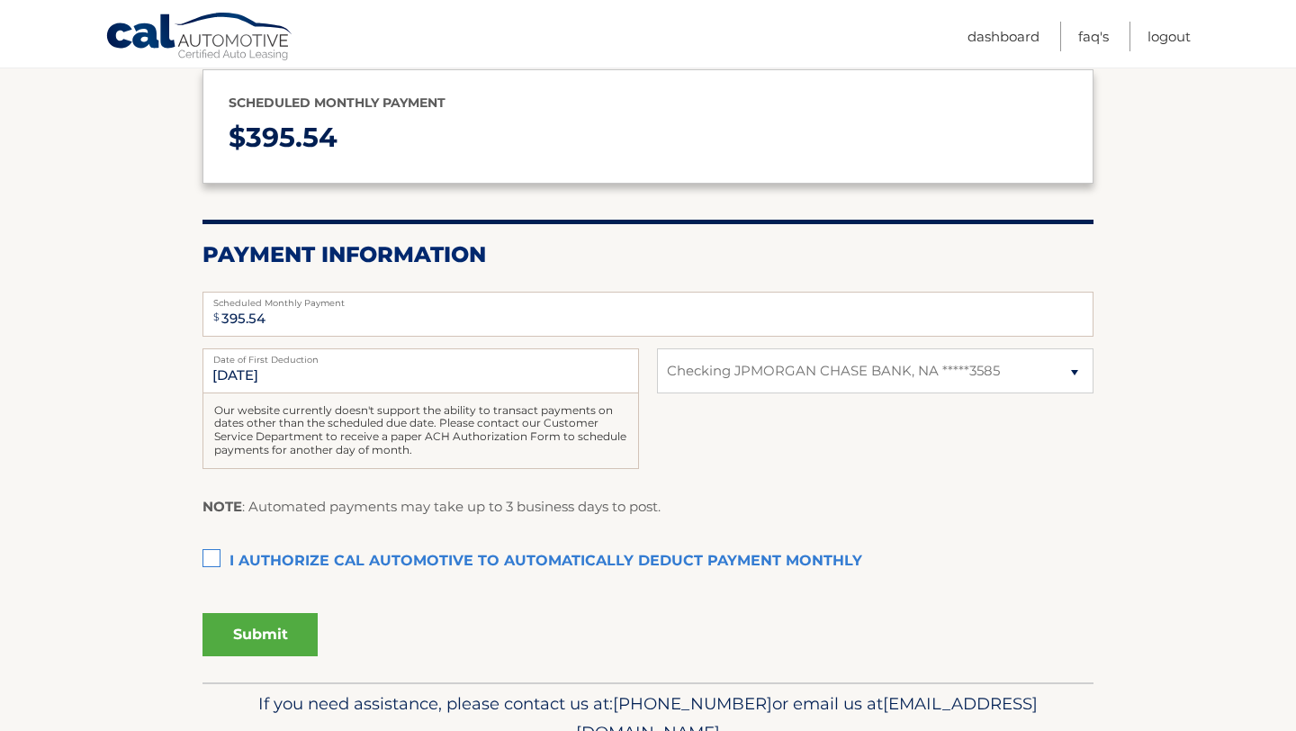
click at [214, 561] on label "I authorize cal automotive to automatically deduct payment monthly This checkbo…" at bounding box center [648, 562] width 891 height 36
click at [0, 0] on input "I authorize cal automotive to automatically deduct payment monthly This checkbo…" at bounding box center [0, 0] width 0 height 0
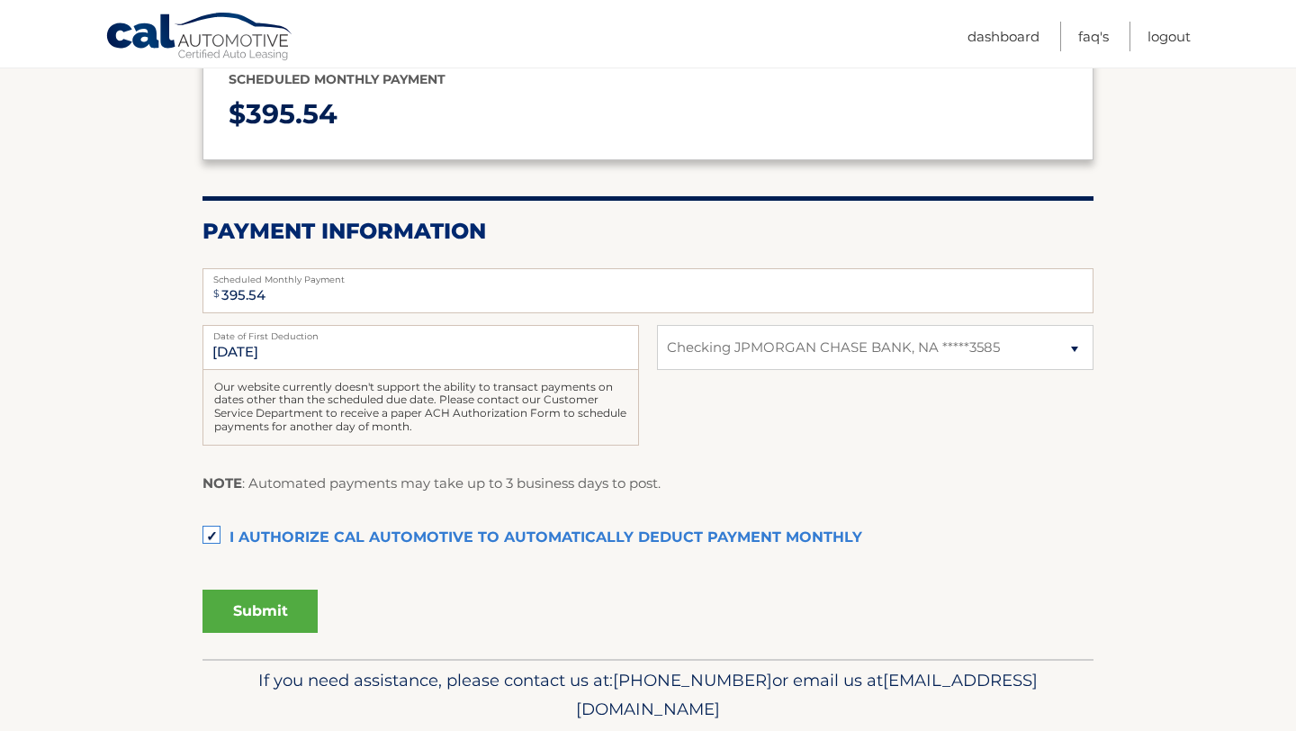
scroll to position [244, 0]
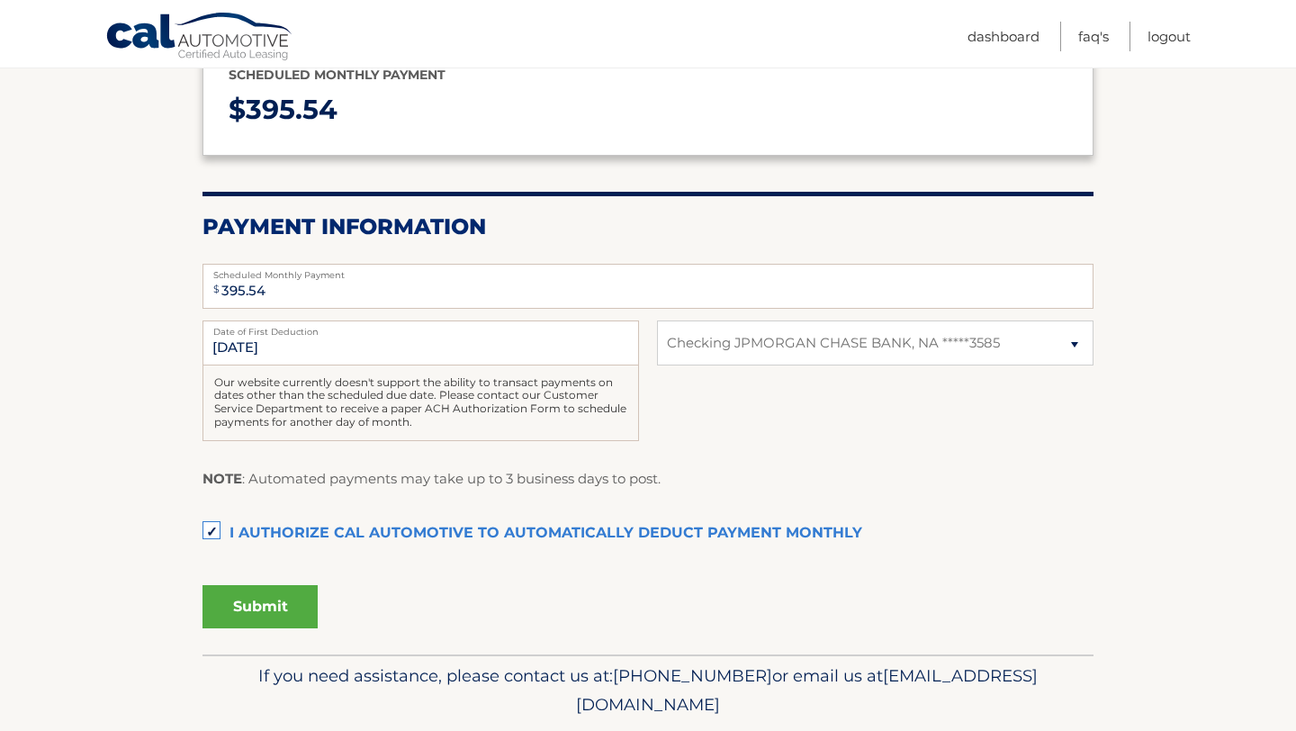
click at [284, 619] on button "Submit" at bounding box center [260, 606] width 115 height 43
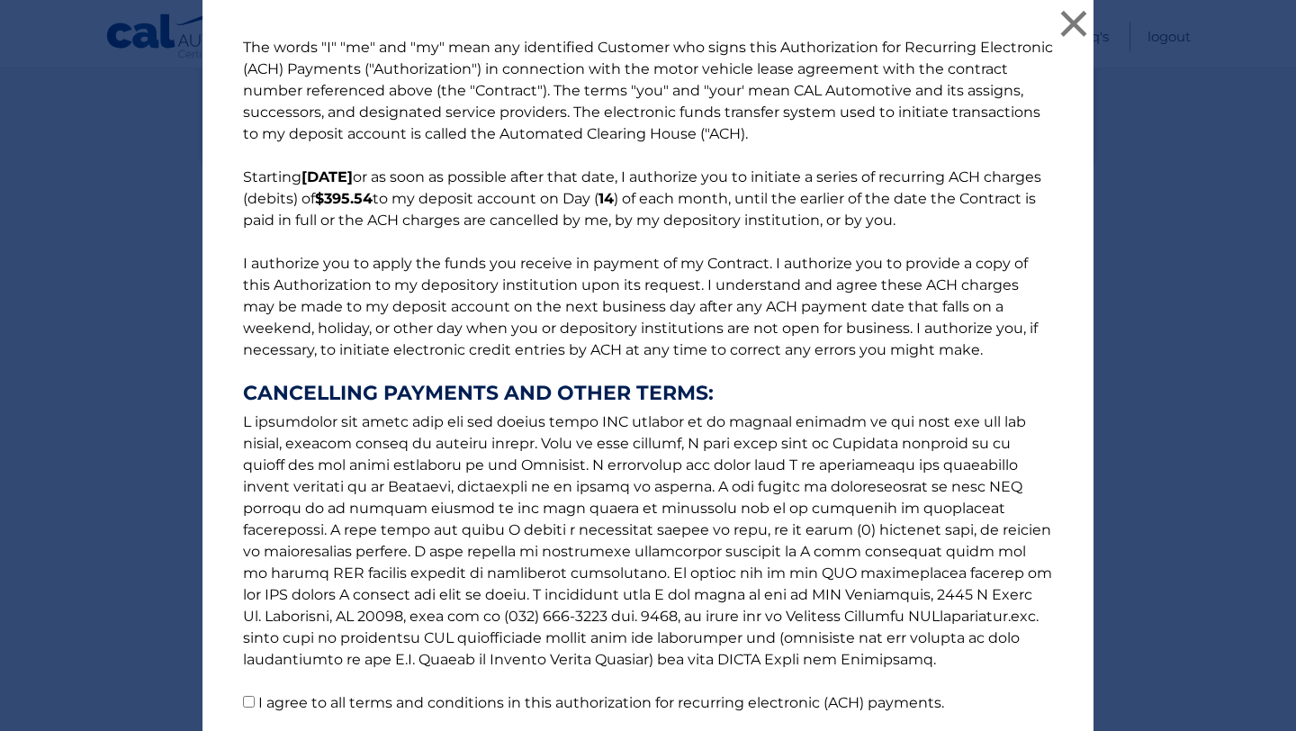
scroll to position [140, 0]
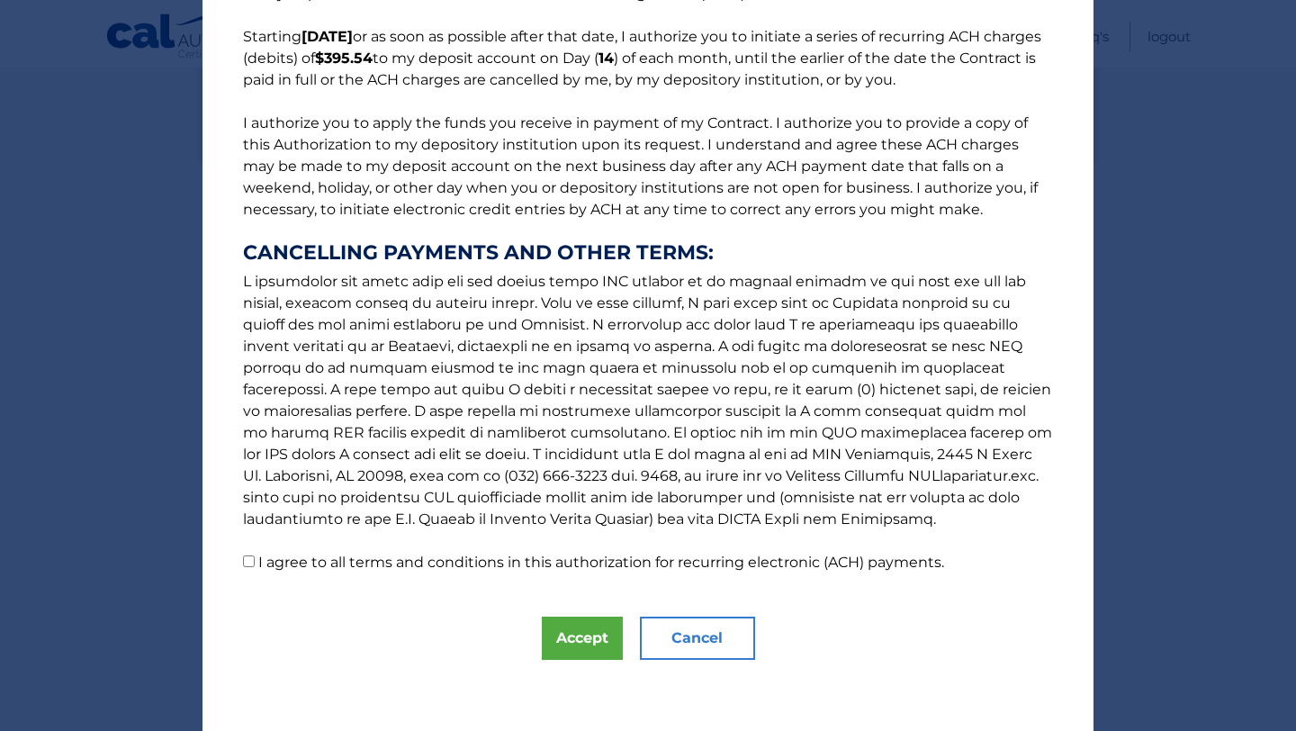
click at [247, 564] on input "I agree to all terms and conditions in this authorization for recurring electro…" at bounding box center [249, 561] width 12 height 12
checkbox input "true"
click at [580, 648] on button "Accept" at bounding box center [582, 638] width 81 height 43
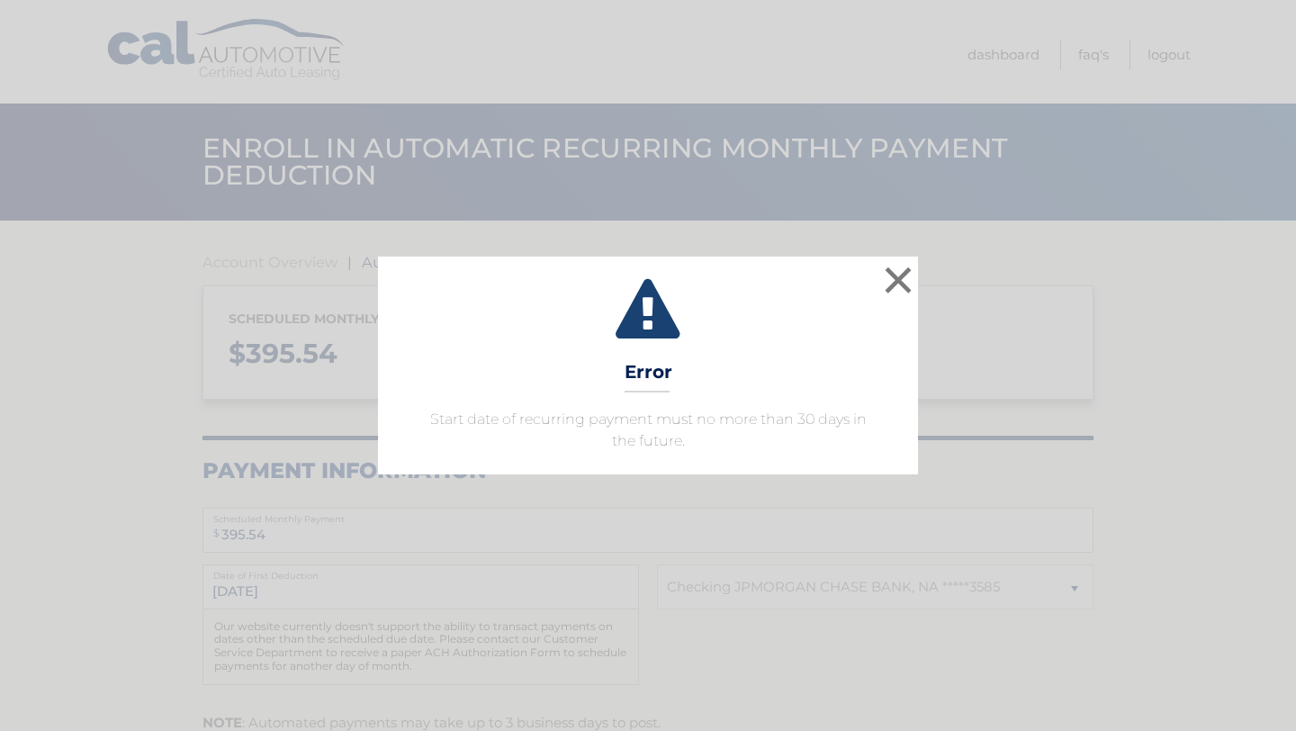
select select "N2ExZmJmYWItYjIxMy00MzNlLTk2YjMtNzY0NDljZWZlNjUw"
click at [900, 286] on button "×" at bounding box center [898, 280] width 36 height 36
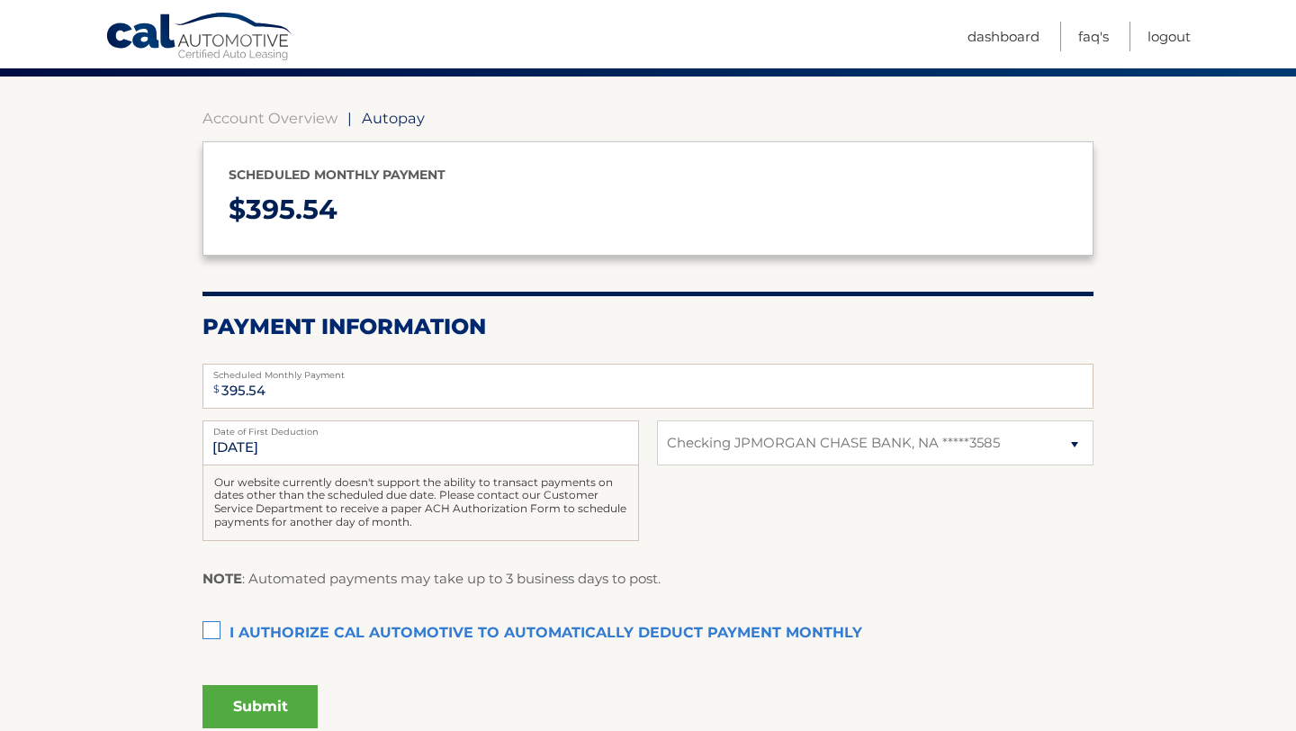
scroll to position [200, 0]
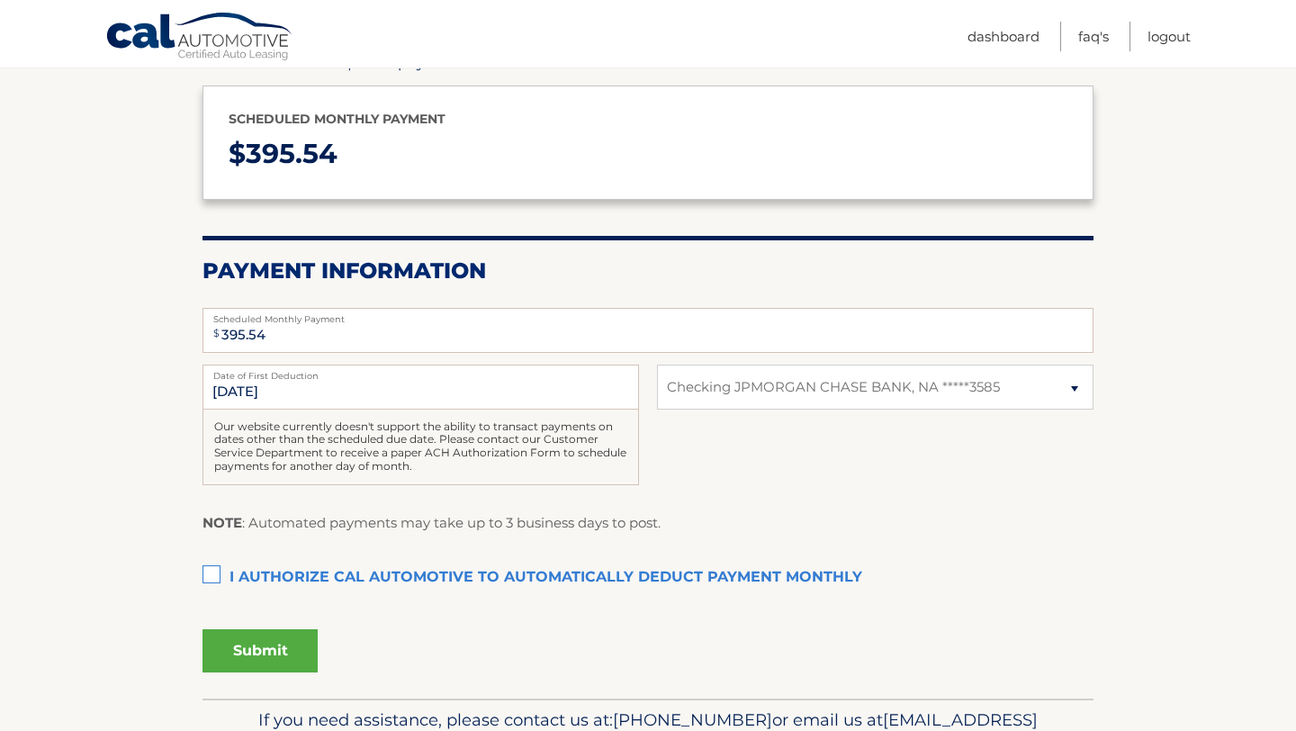
click at [207, 582] on label "I authorize cal automotive to automatically deduct payment monthly This checkbo…" at bounding box center [648, 578] width 891 height 36
click at [0, 0] on input "I authorize cal automotive to automatically deduct payment monthly This checkbo…" at bounding box center [0, 0] width 0 height 0
click at [271, 639] on button "Submit" at bounding box center [260, 650] width 115 height 43
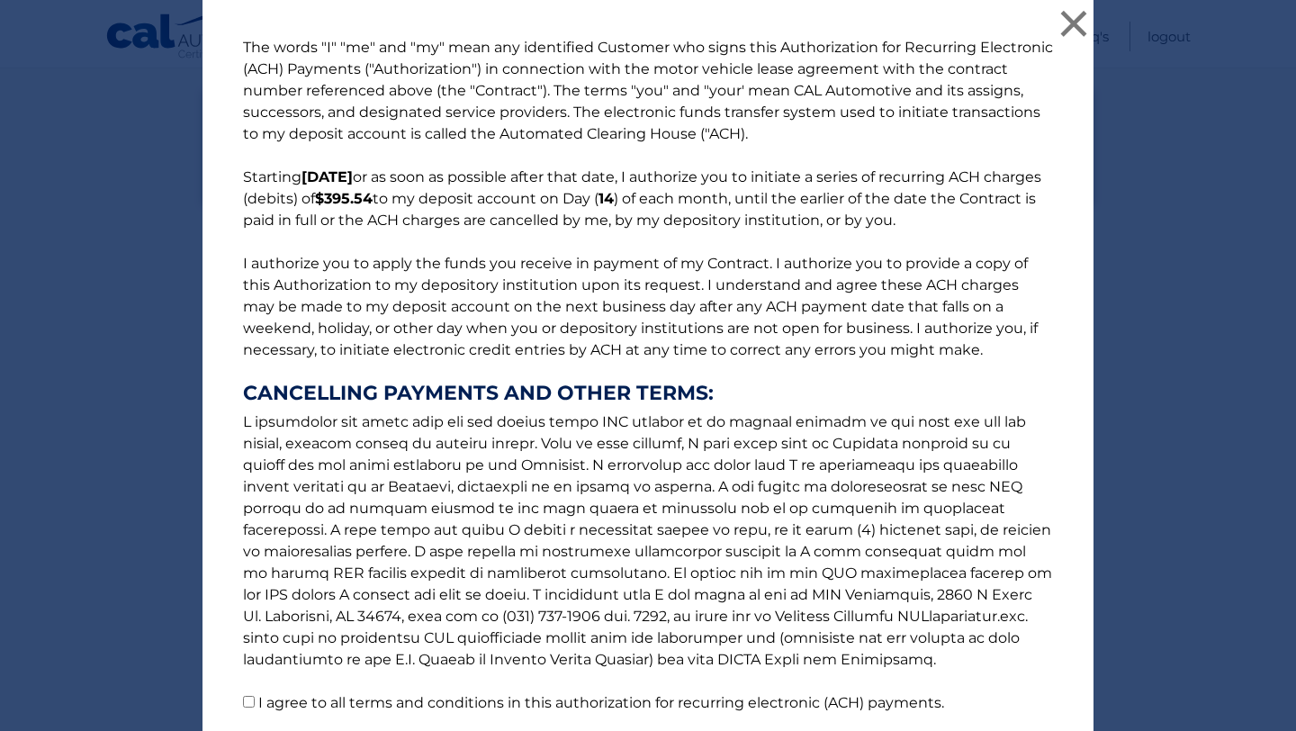
scroll to position [140, 0]
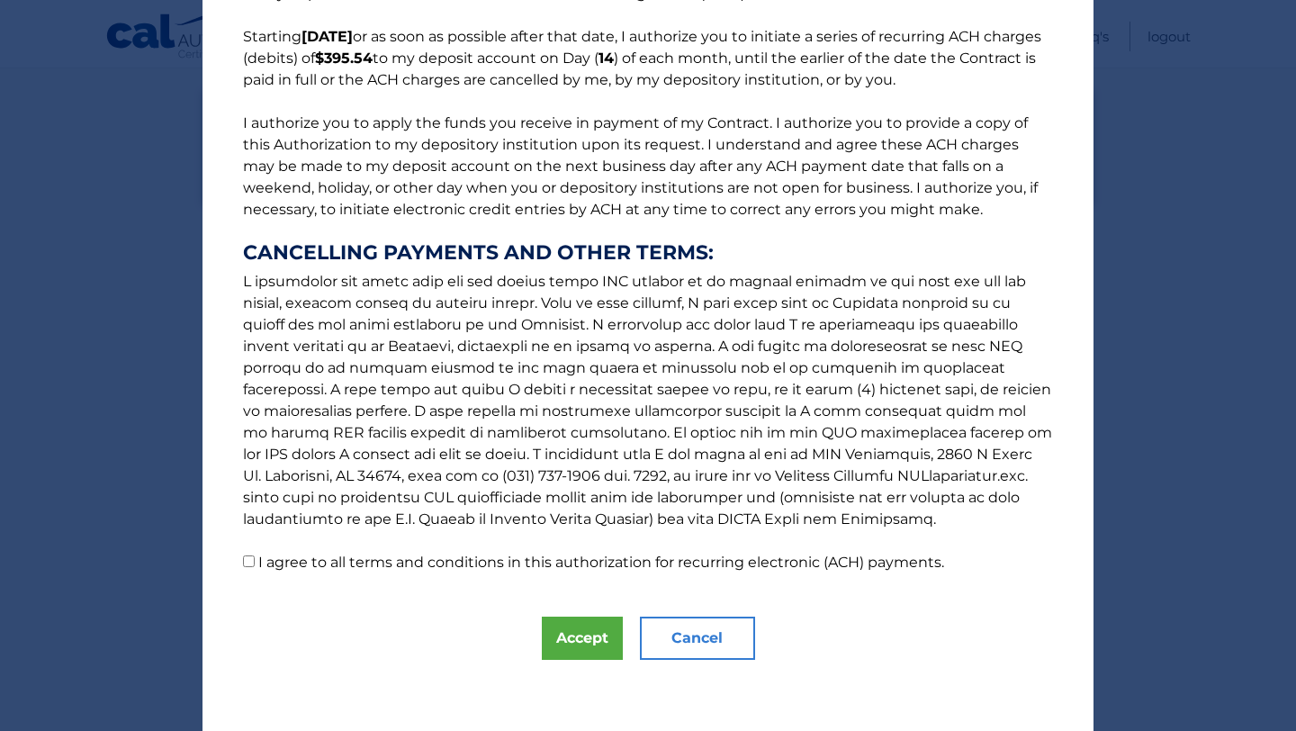
click at [370, 560] on label "I agree to all terms and conditions in this authorization for recurring electro…" at bounding box center [601, 562] width 686 height 17
click at [255, 560] on input "I agree to all terms and conditions in this authorization for recurring electro…" at bounding box center [249, 561] width 12 height 12
checkbox input "true"
click at [626, 646] on div "The words "I" "me" and "my" mean any identified Customer who signs this Authori…" at bounding box center [648, 296] width 891 height 872
click at [594, 647] on button "Accept" at bounding box center [582, 638] width 81 height 43
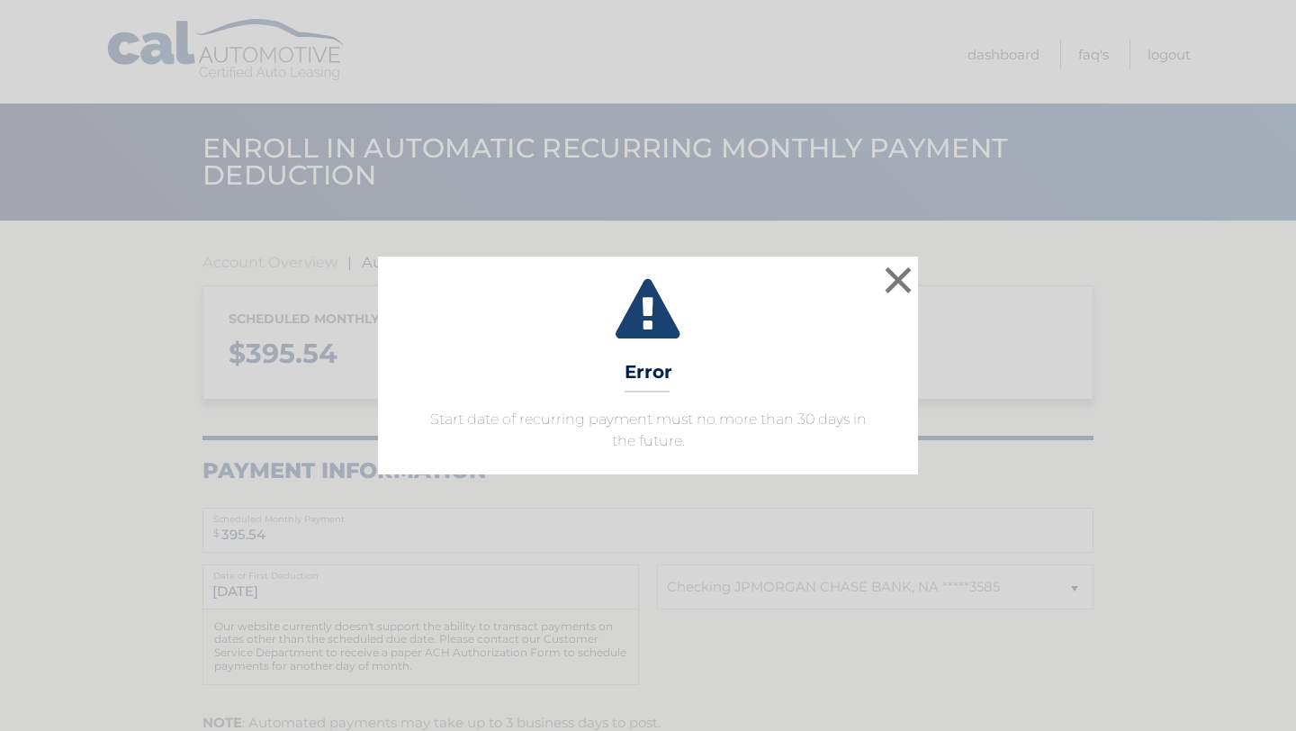
select select "N2ExZmJmYWItYjIxMy00MzNlLTk2YjMtNzY0NDljZWZlNjUw"
click at [910, 275] on button "×" at bounding box center [898, 280] width 36 height 36
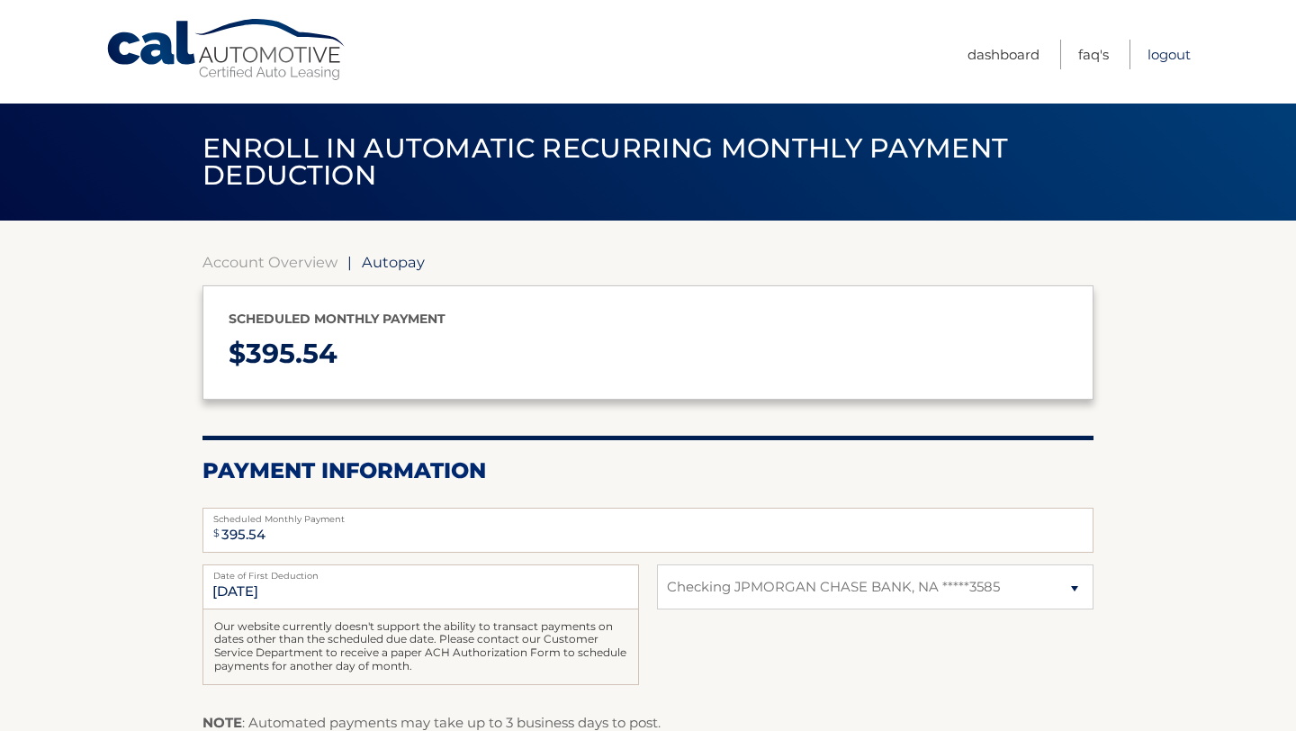
click at [1179, 59] on link "Logout" at bounding box center [1169, 55] width 43 height 30
